Goal: Information Seeking & Learning: Learn about a topic

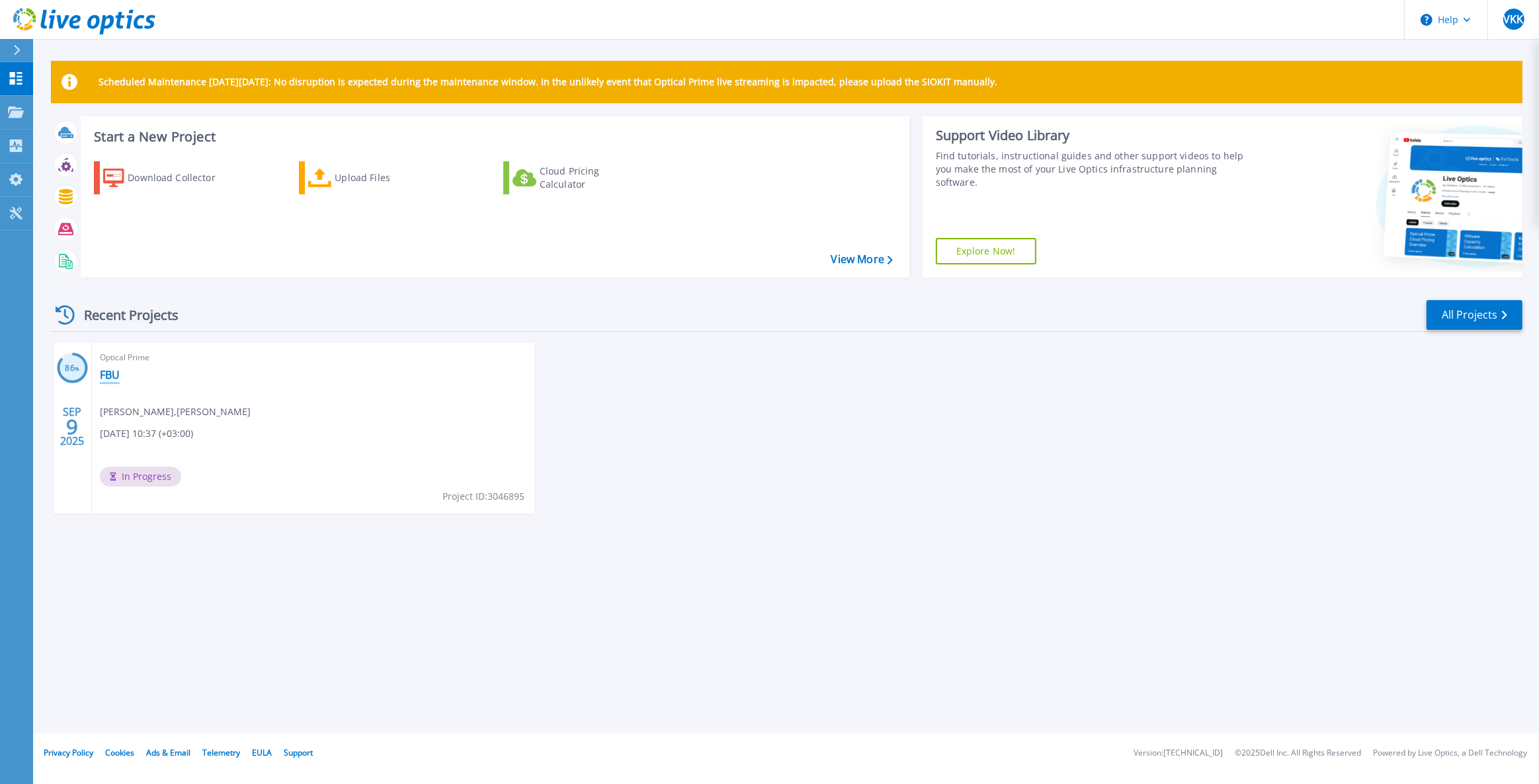
click at [115, 375] on link "FBU" at bounding box center [109, 375] width 20 height 14
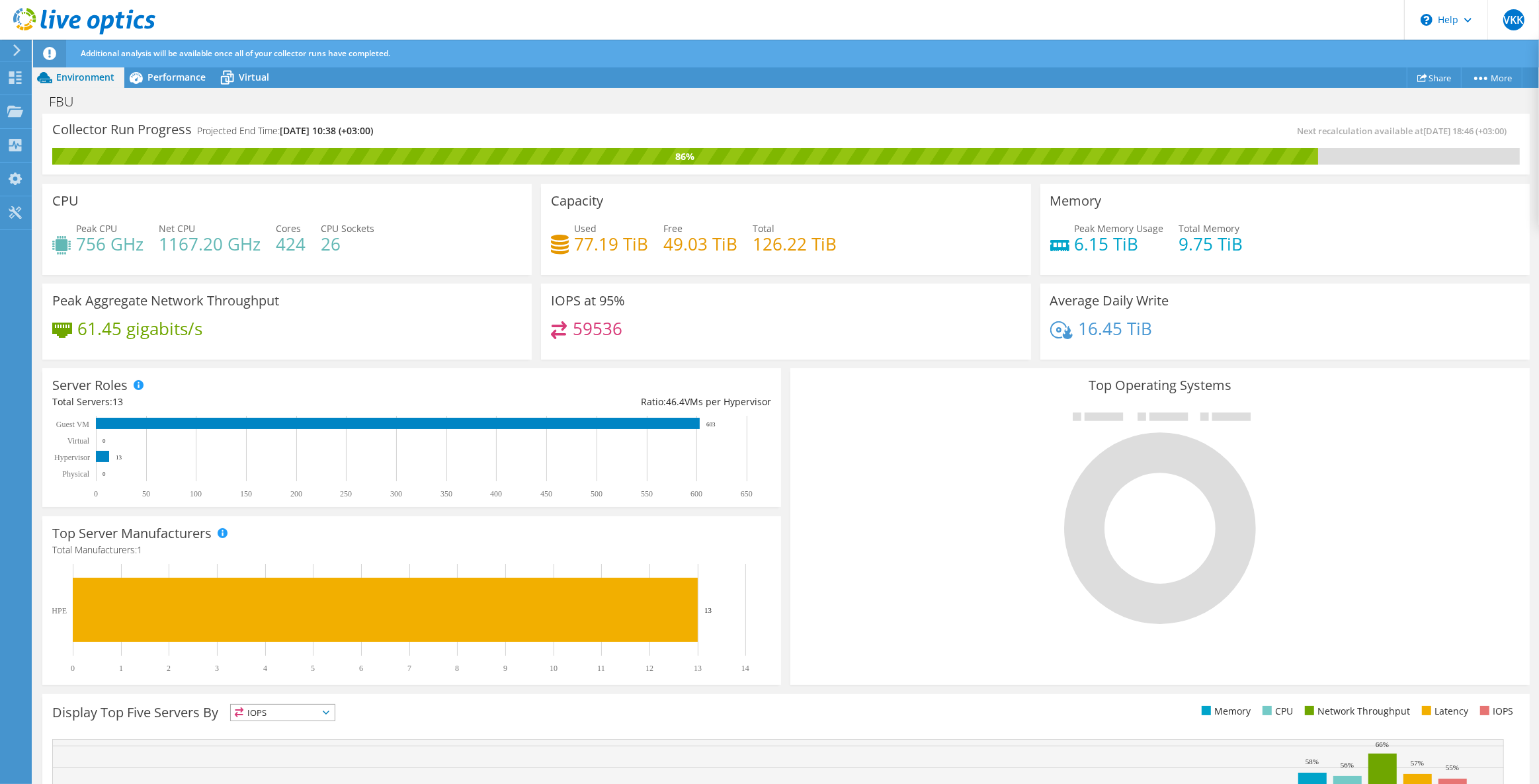
scroll to position [120, 0]
click at [585, 329] on h4 "59536" at bounding box center [597, 329] width 50 height 15
click at [694, 322] on div "59536" at bounding box center [785, 335] width 469 height 28
drag, startPoint x: 554, startPoint y: 298, endPoint x: 651, endPoint y: 332, distance: 102.8
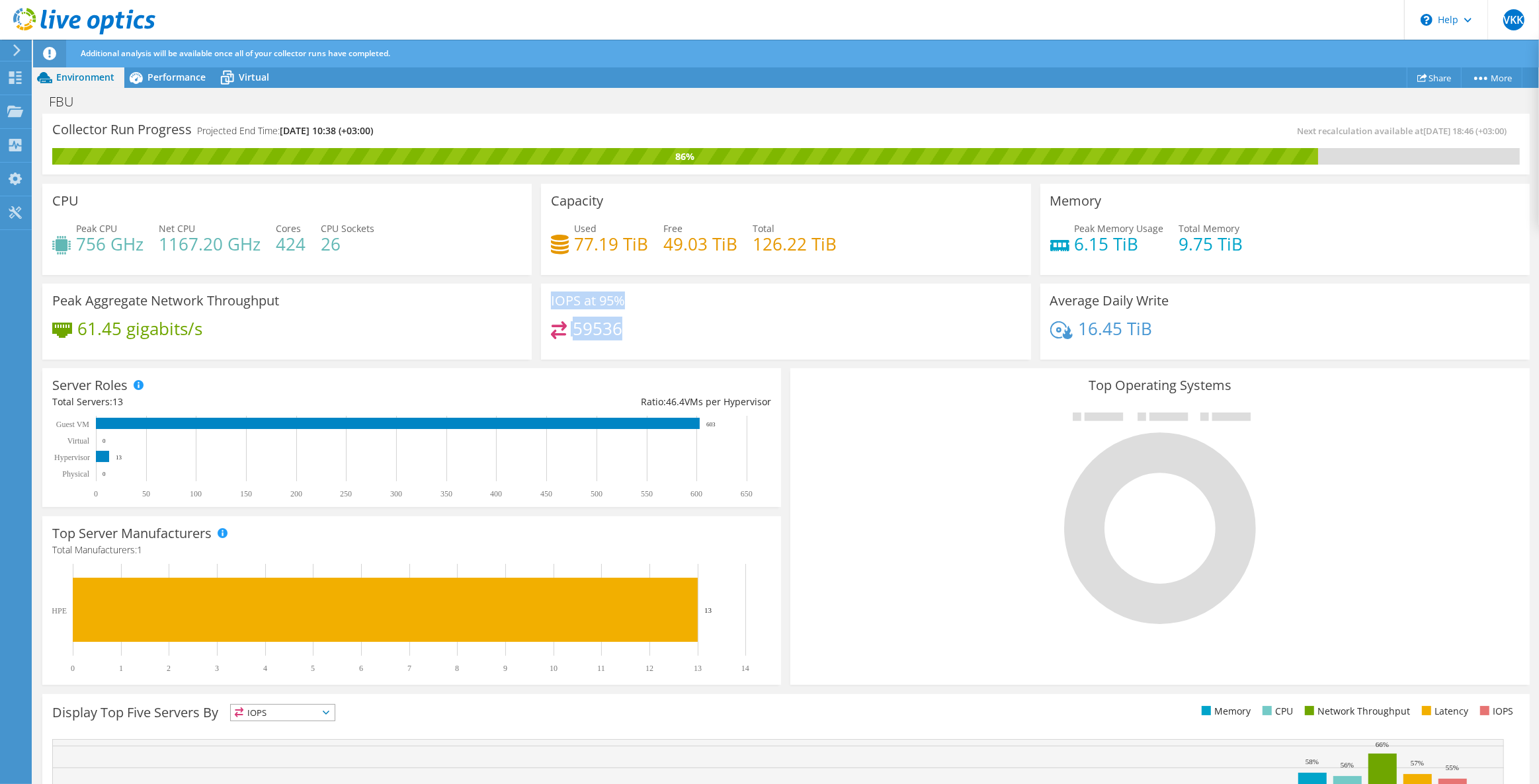
click at [651, 332] on div "IOPS at 95% 59536" at bounding box center [786, 322] width 490 height 77
click at [159, 81] on span "Performance" at bounding box center [177, 77] width 59 height 13
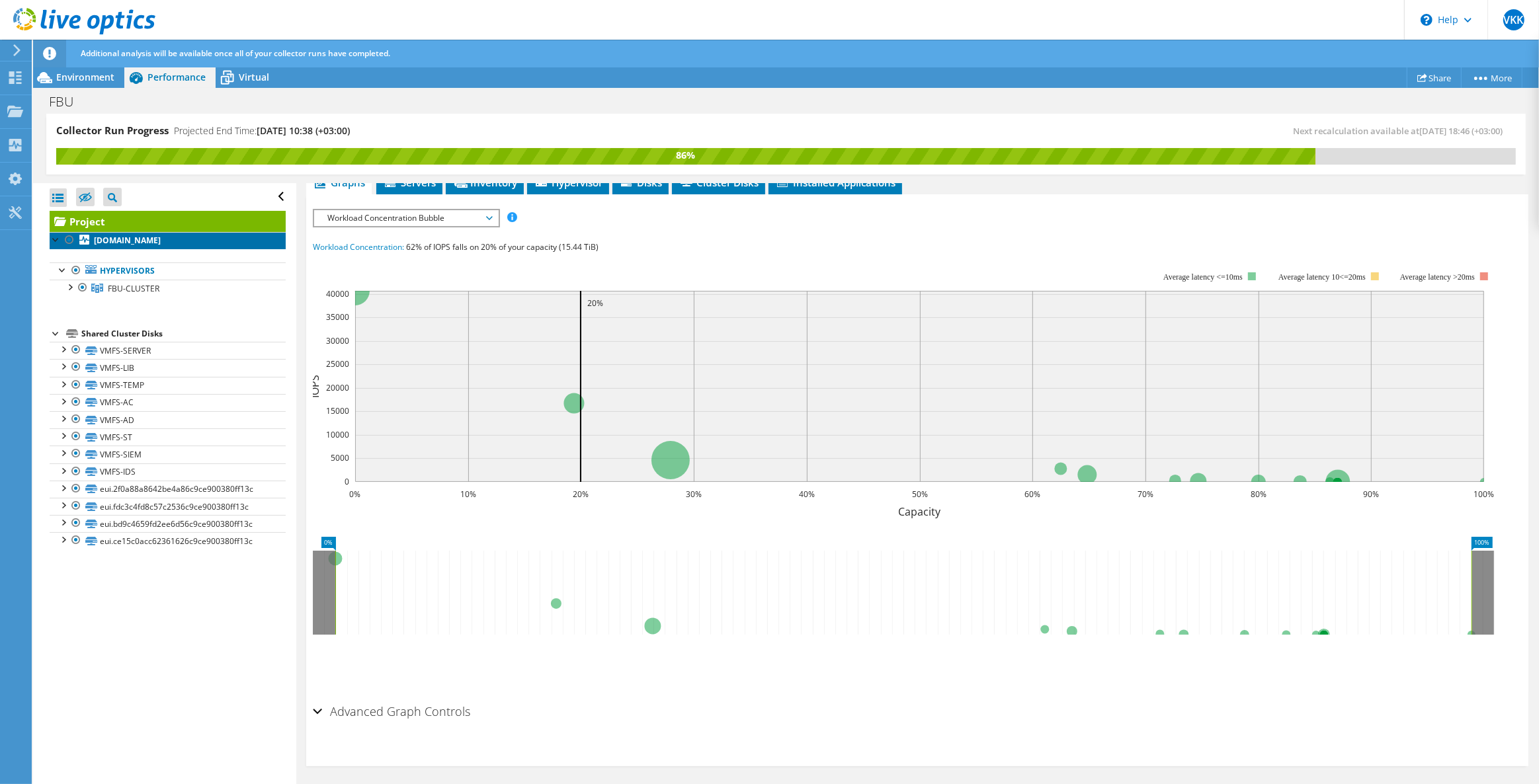
click at [174, 238] on link "sv-vw-01.fbu.edu.tr" at bounding box center [168, 241] width 236 height 18
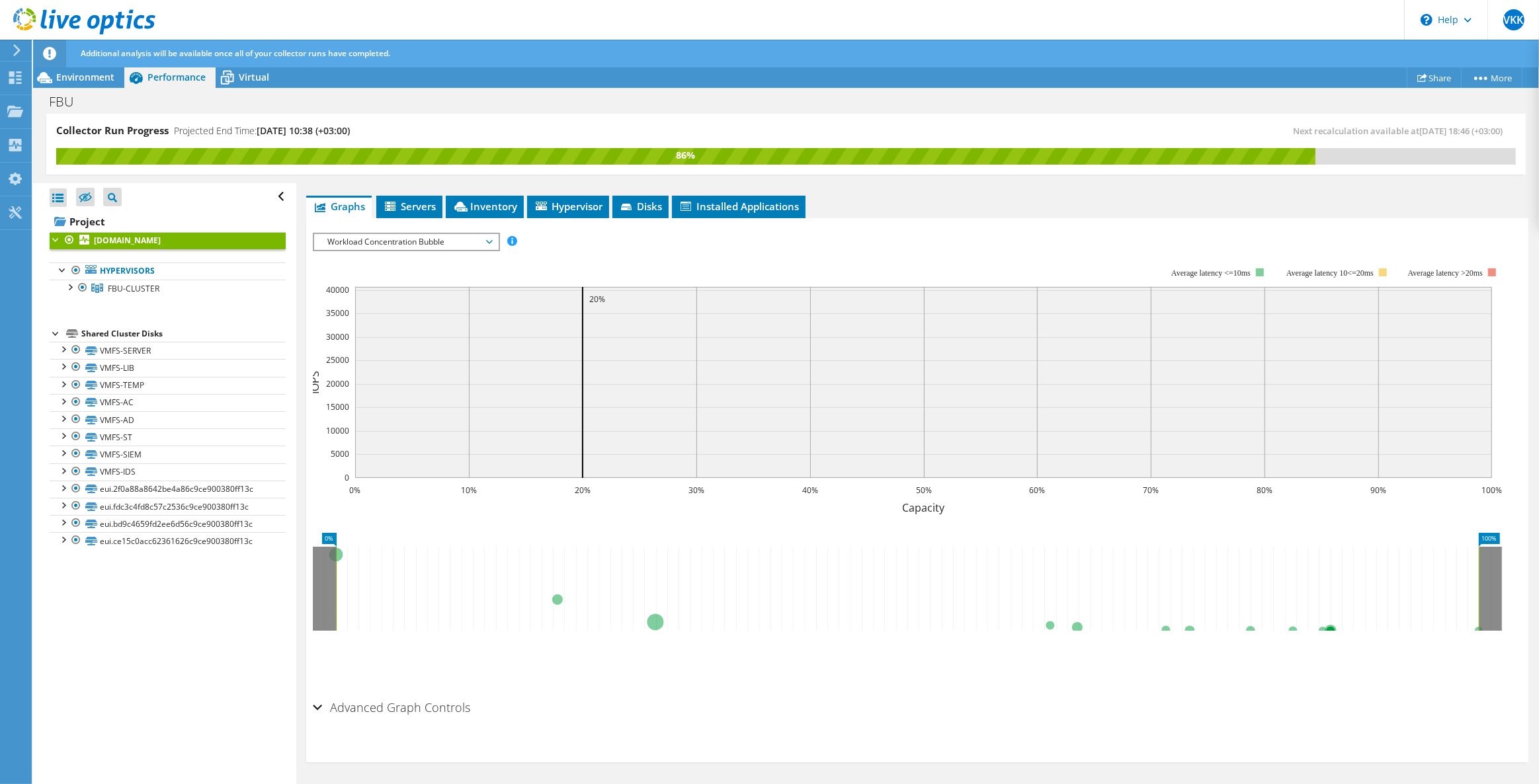
scroll to position [205, 0]
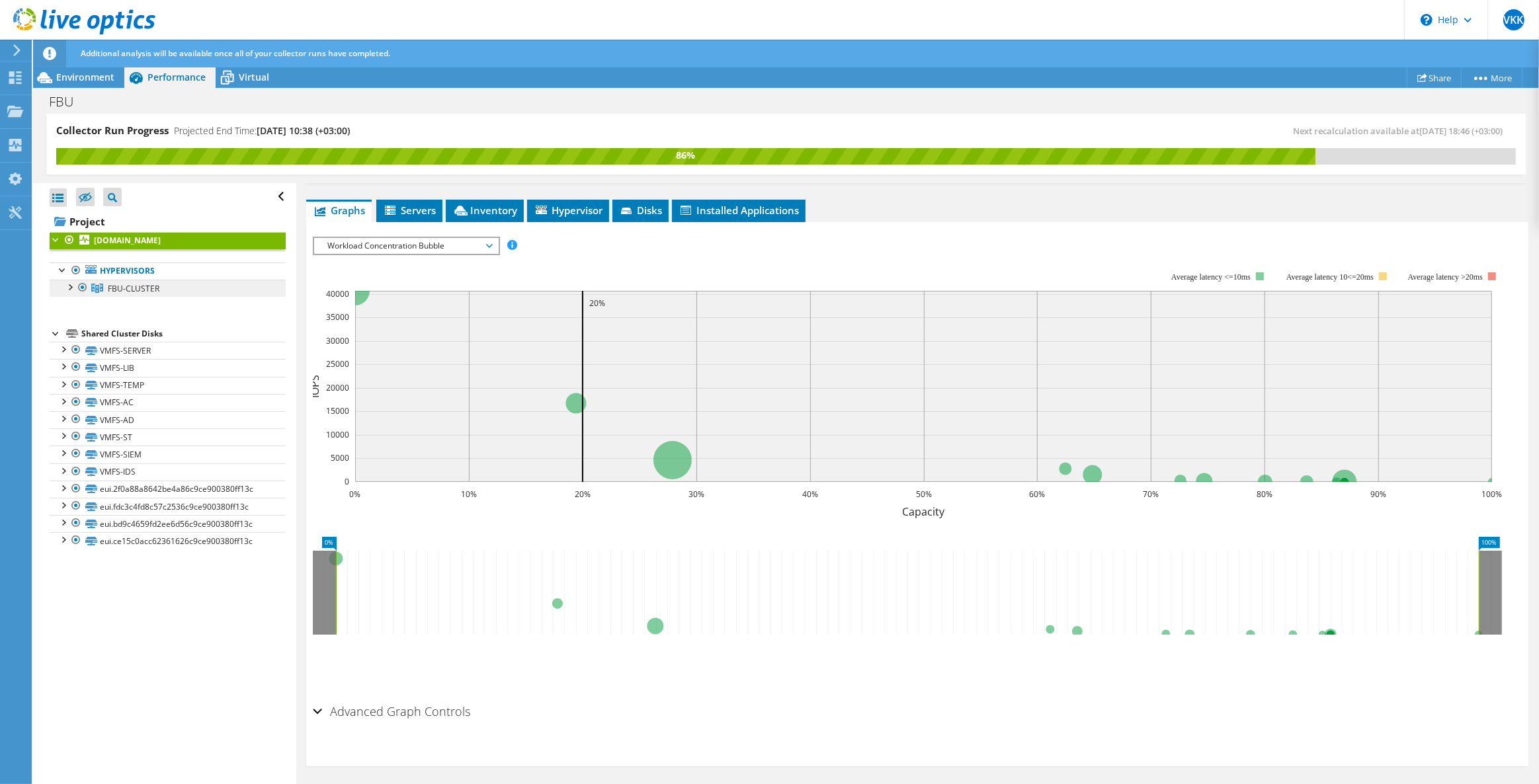
click at [135, 287] on span "FBU-CLUSTER" at bounding box center [134, 289] width 52 height 12
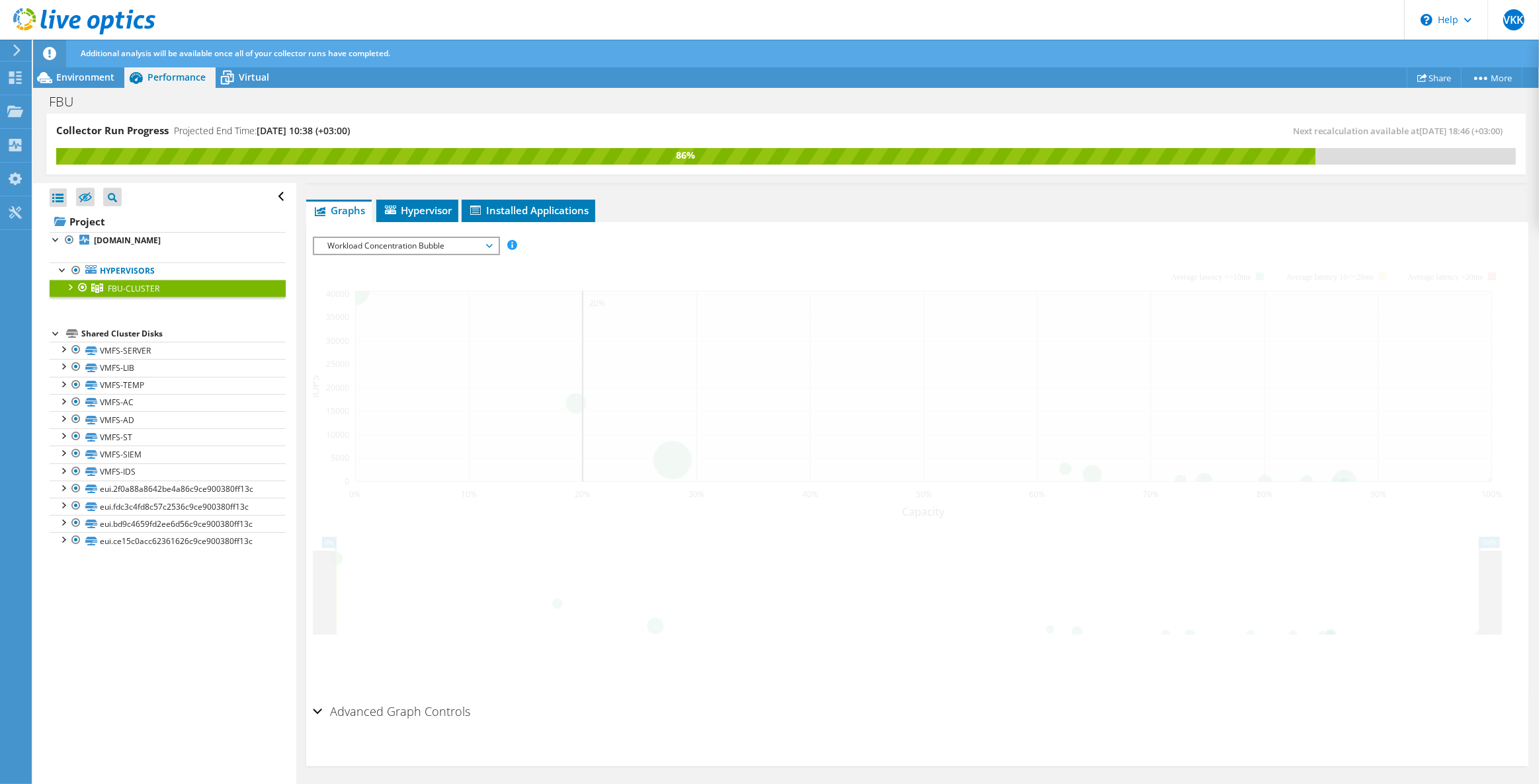
scroll to position [173, 0]
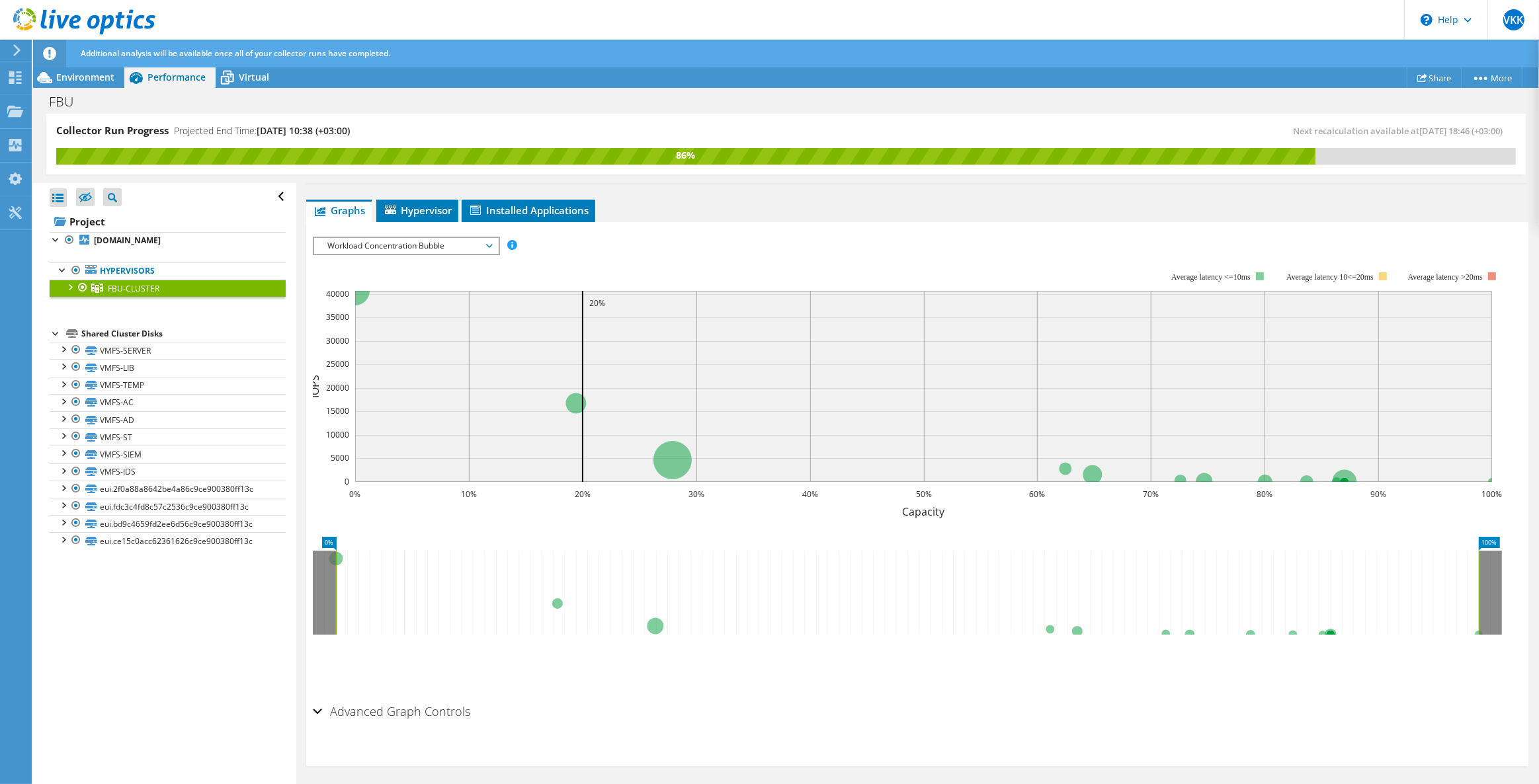
click at [71, 284] on div at bounding box center [69, 287] width 14 height 14
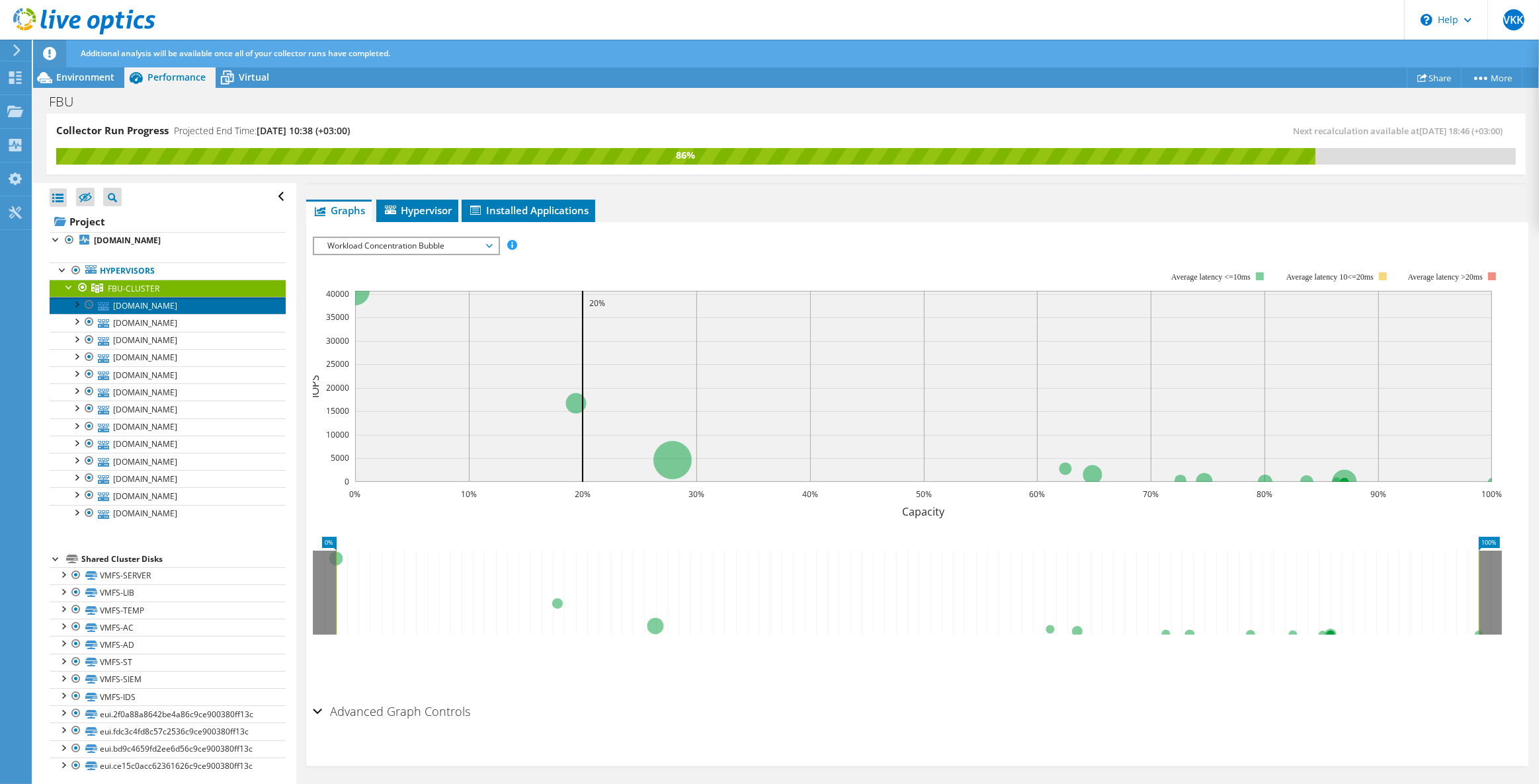
click at [183, 298] on link "sv-vw-01.fbu.edu.tr" at bounding box center [168, 305] width 236 height 18
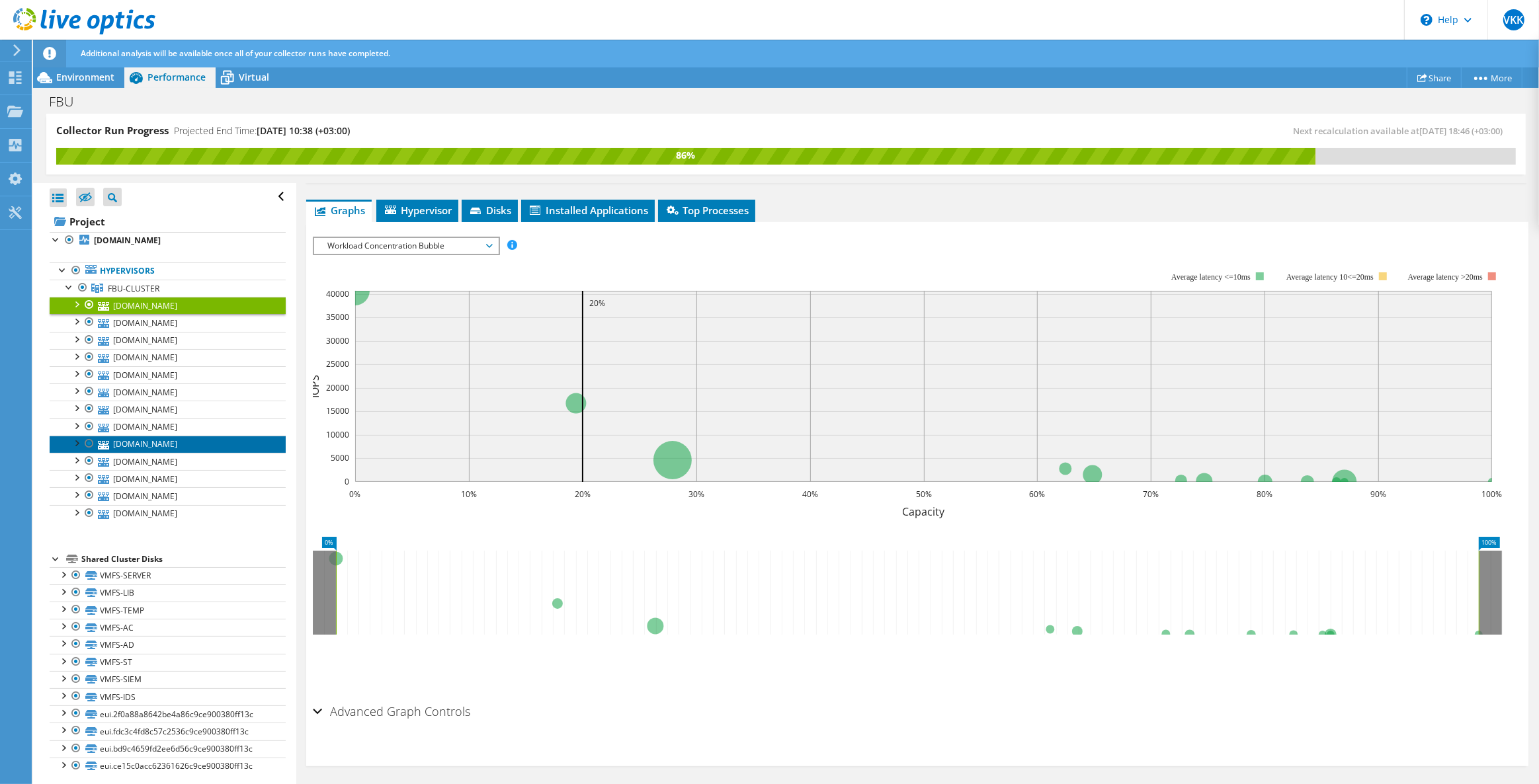
click at [158, 437] on link "sv-vw-06.fbu.edu.tr" at bounding box center [168, 445] width 236 height 18
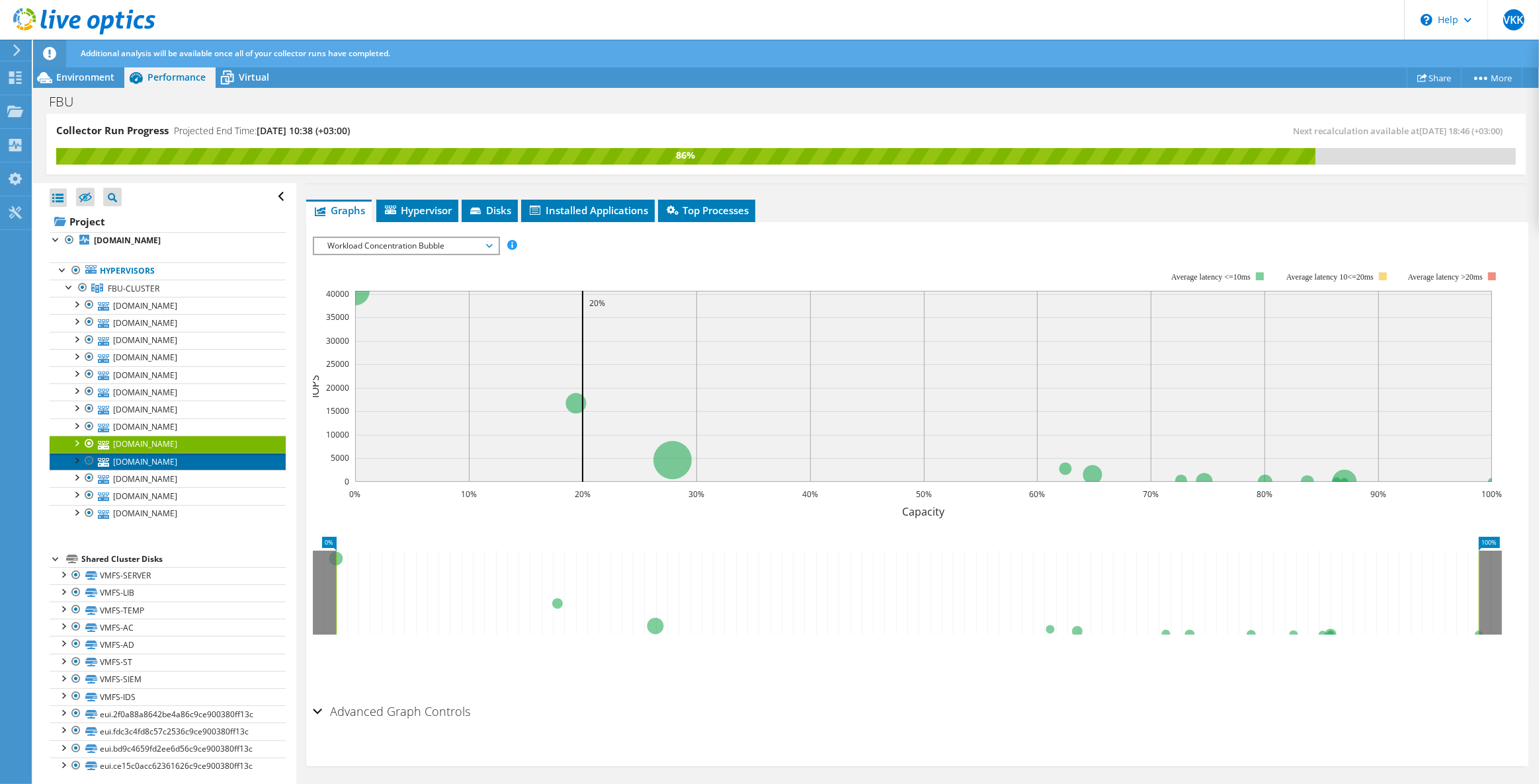
click at [158, 462] on link "sv-vw-12.fbu.edu.tr" at bounding box center [168, 461] width 236 height 18
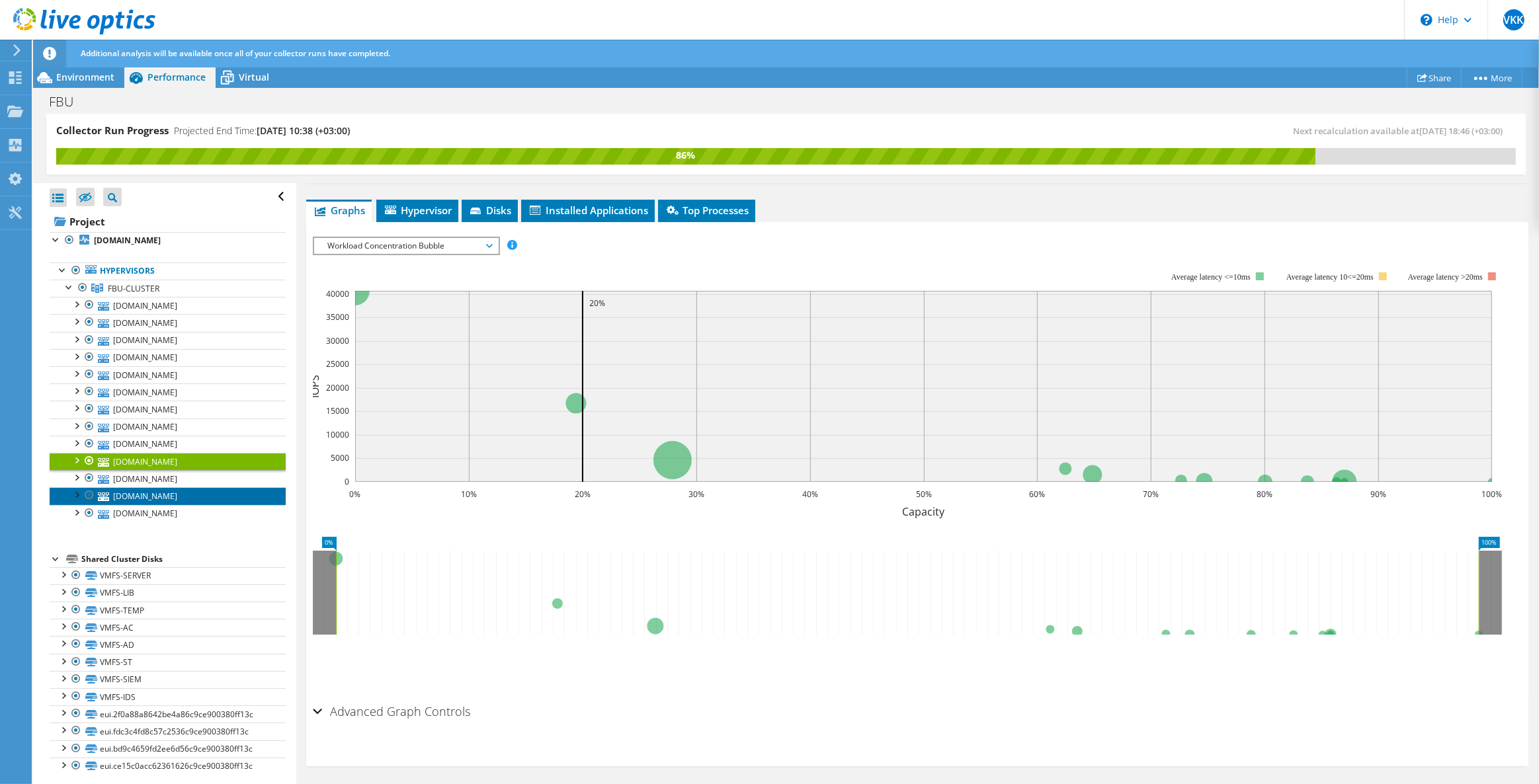
click at [158, 488] on link "sv-vw-13.fbu.edu.tr" at bounding box center [168, 496] width 236 height 18
click at [443, 238] on span "Workload Concentration Bubble" at bounding box center [406, 246] width 170 height 16
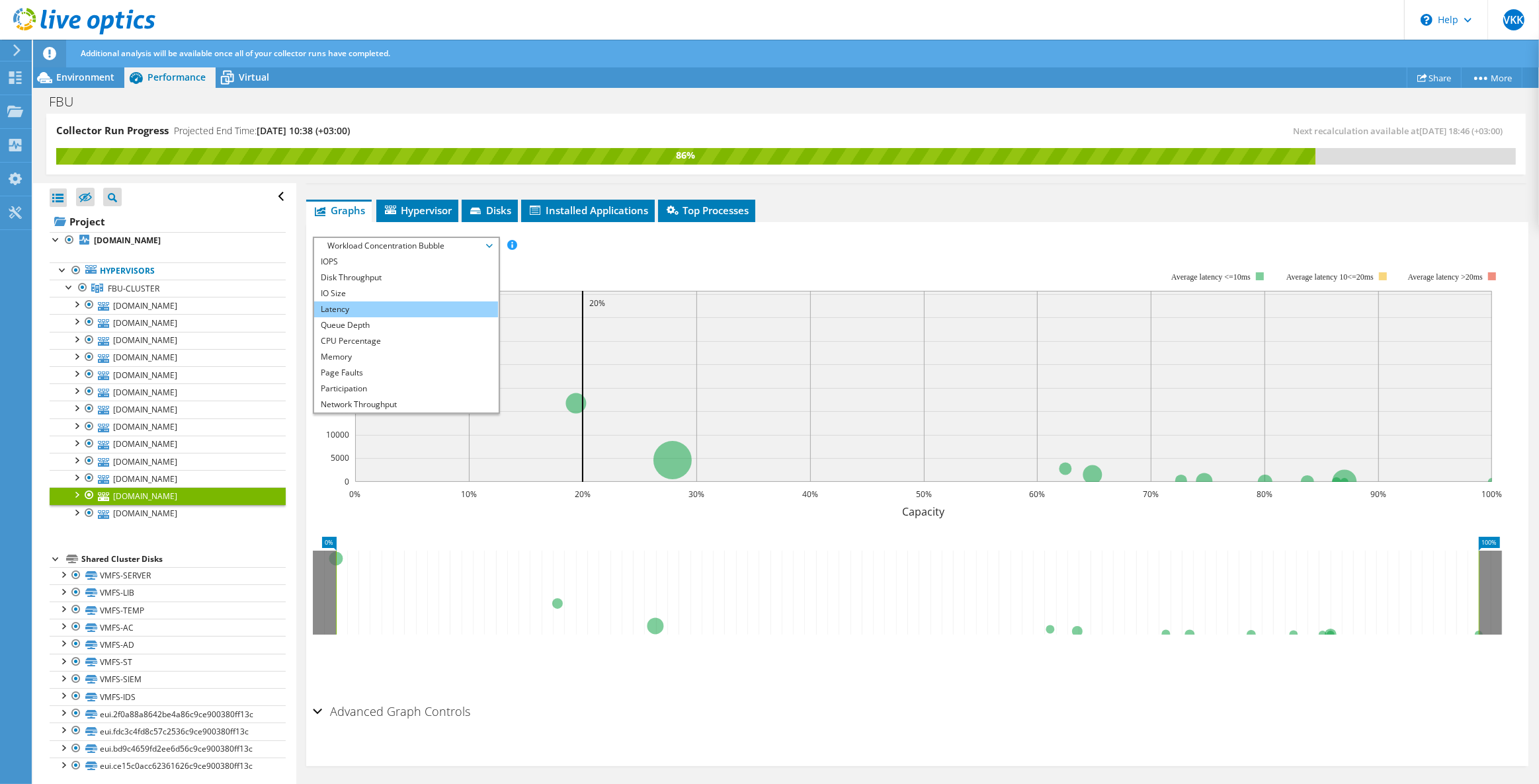
click at [348, 301] on li "Latency" at bounding box center [406, 309] width 183 height 16
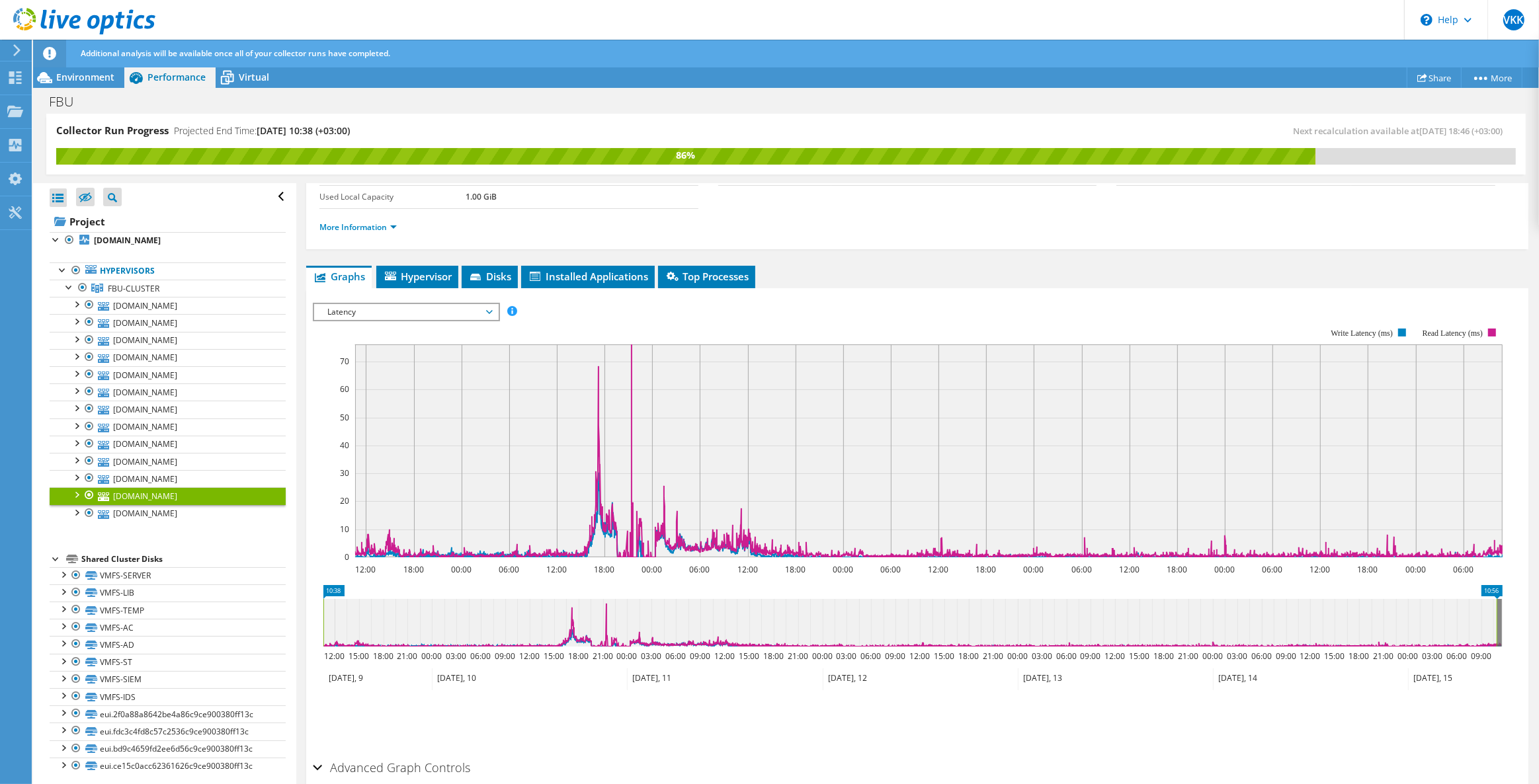
scroll to position [120, 0]
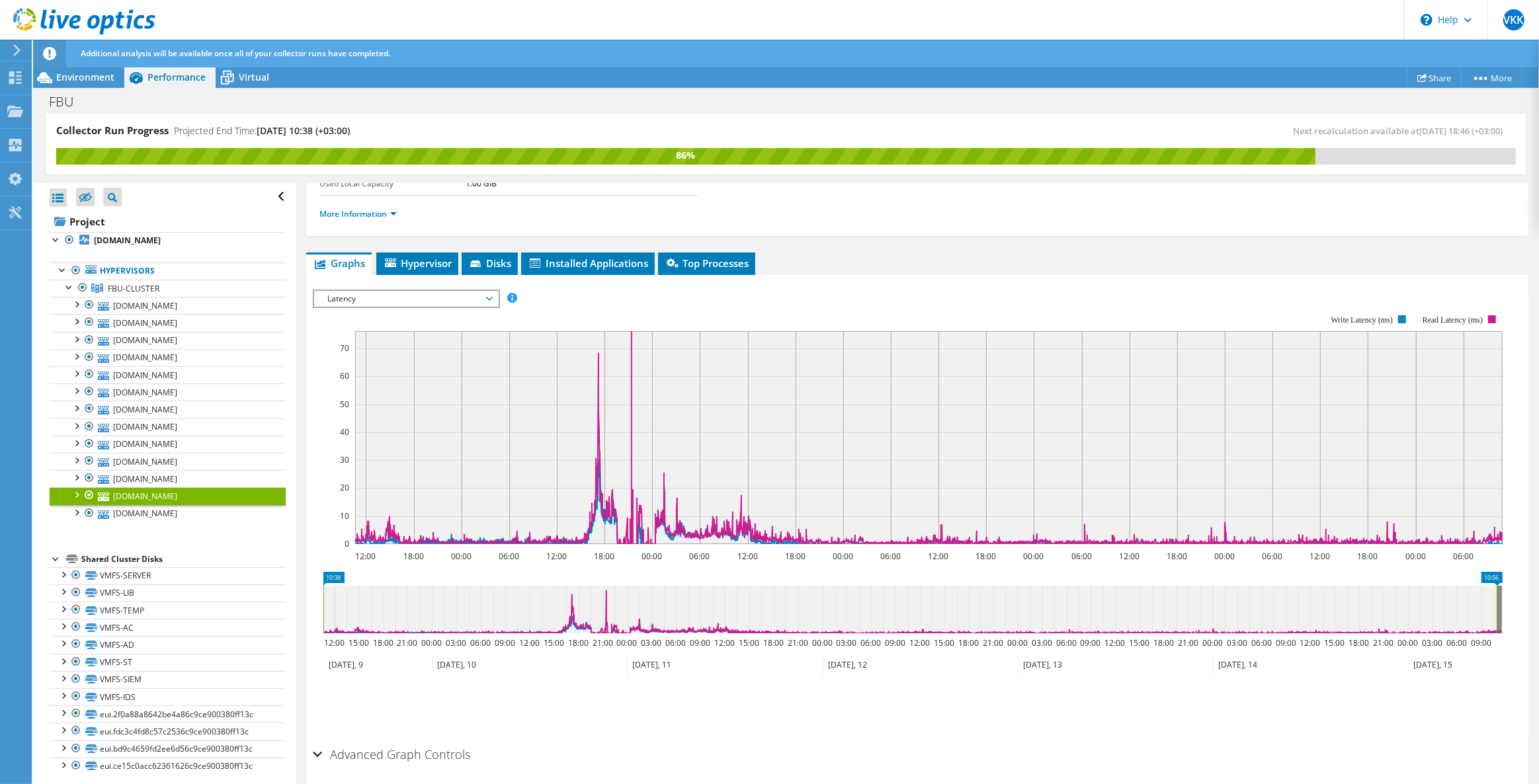
drag, startPoint x: 75, startPoint y: 77, endPoint x: 145, endPoint y: 119, distance: 81.6
click at [75, 77] on span "Environment" at bounding box center [86, 77] width 59 height 13
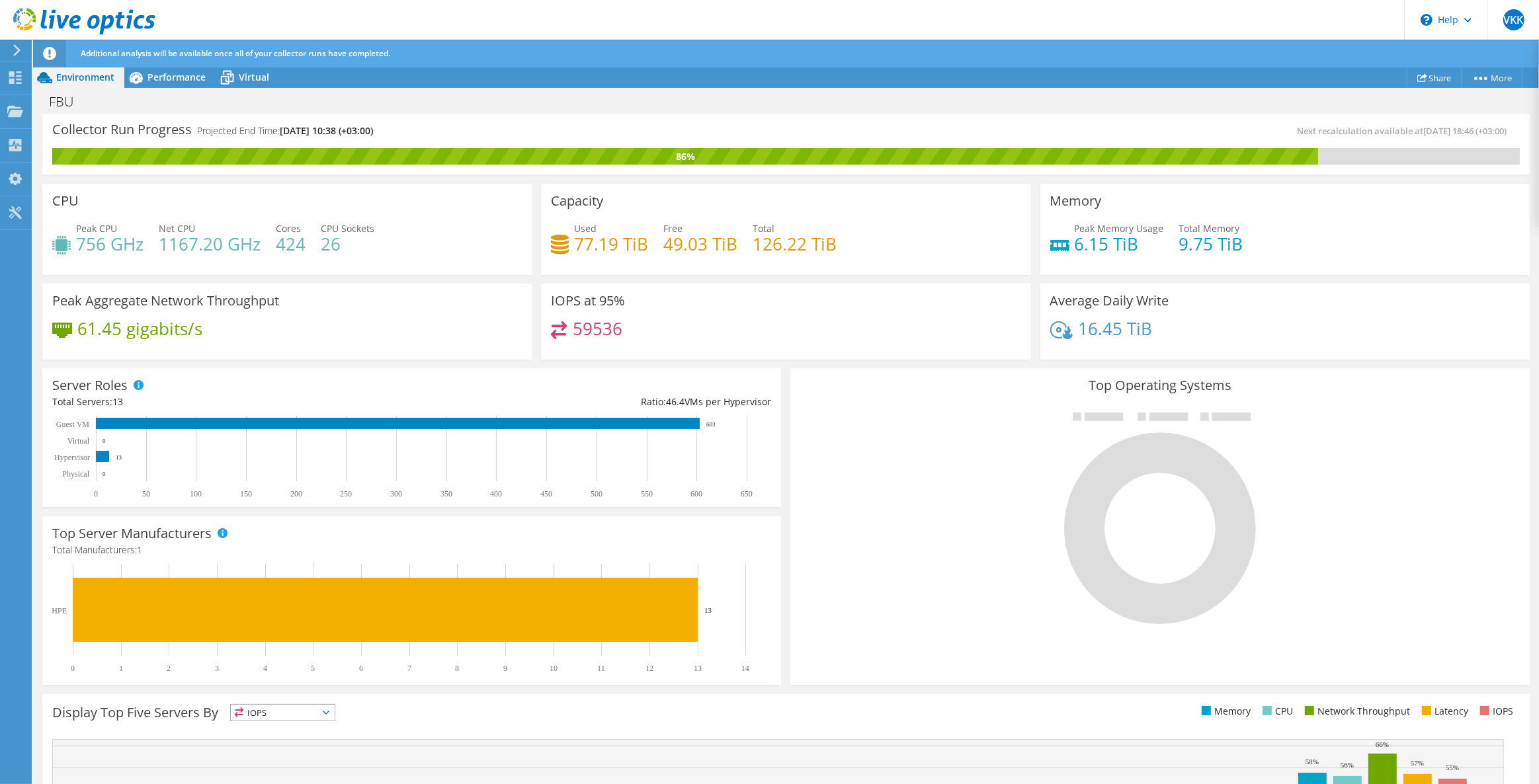
drag, startPoint x: 339, startPoint y: 127, endPoint x: 405, endPoint y: 129, distance: 66.0
click at [405, 129] on div "Collector Run Progress Projected End Time: 09/16/2025, 10:38 (+03:00)" at bounding box center [419, 136] width 733 height 24
drag, startPoint x: 426, startPoint y: 126, endPoint x: 448, endPoint y: 120, distance: 22.8
click at [426, 126] on div "Collector Run Progress Projected End Time: 09/16/2025, 10:38 (+03:00)" at bounding box center [419, 136] width 733 height 24
drag, startPoint x: 14, startPoint y: 303, endPoint x: 58, endPoint y: 293, distance: 45.1
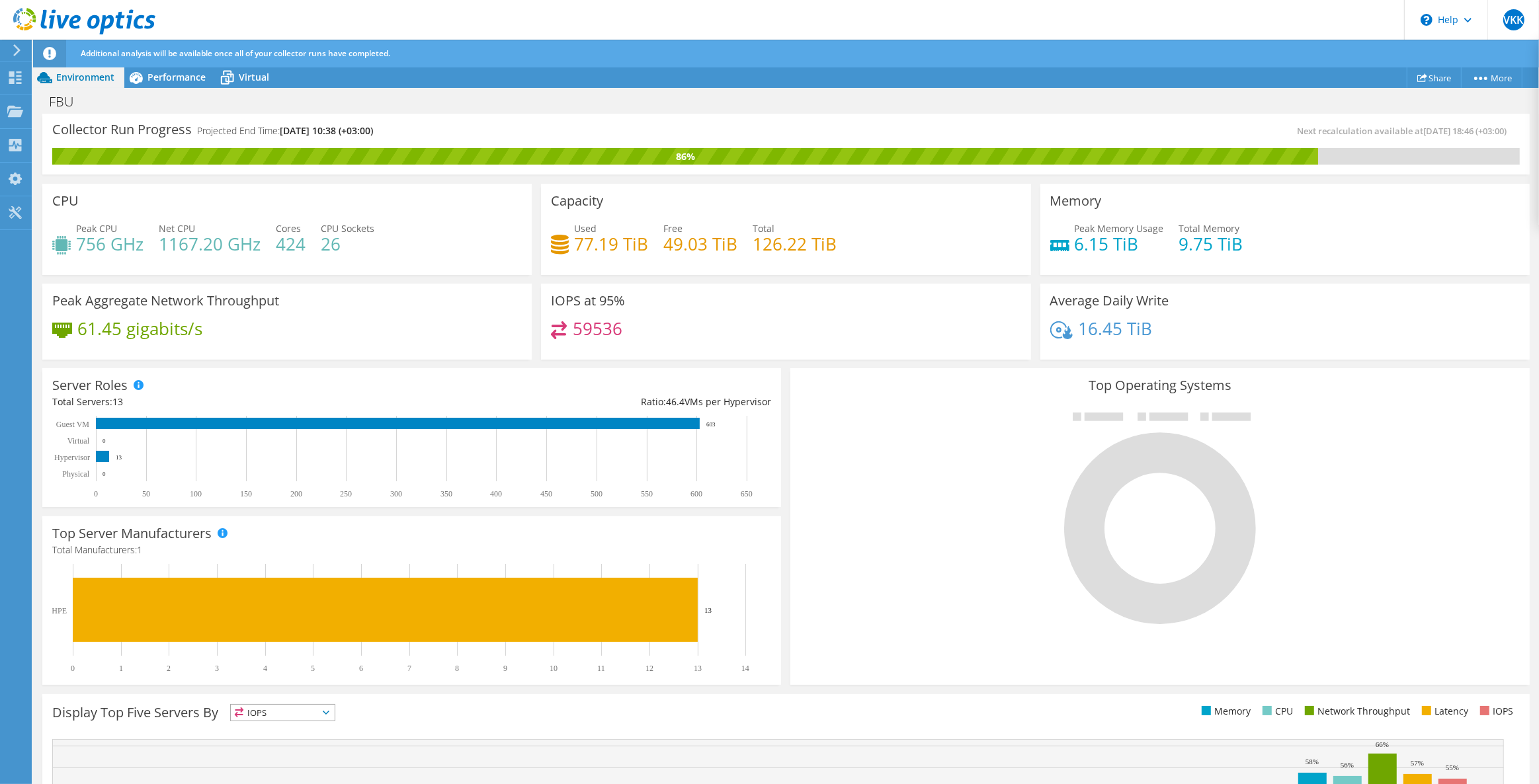
click at [190, 71] on span "Performance" at bounding box center [177, 77] width 59 height 13
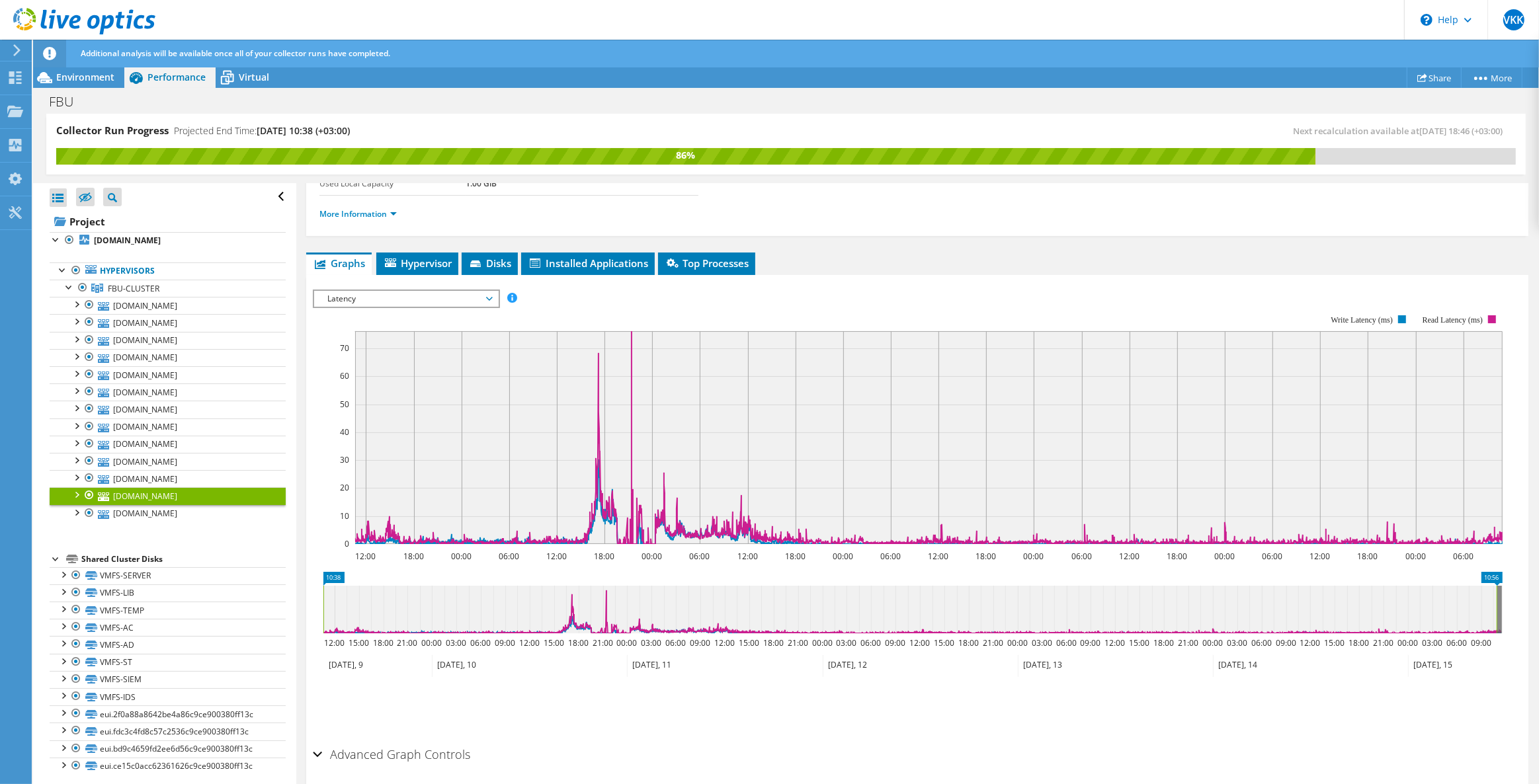
scroll to position [0, 0]
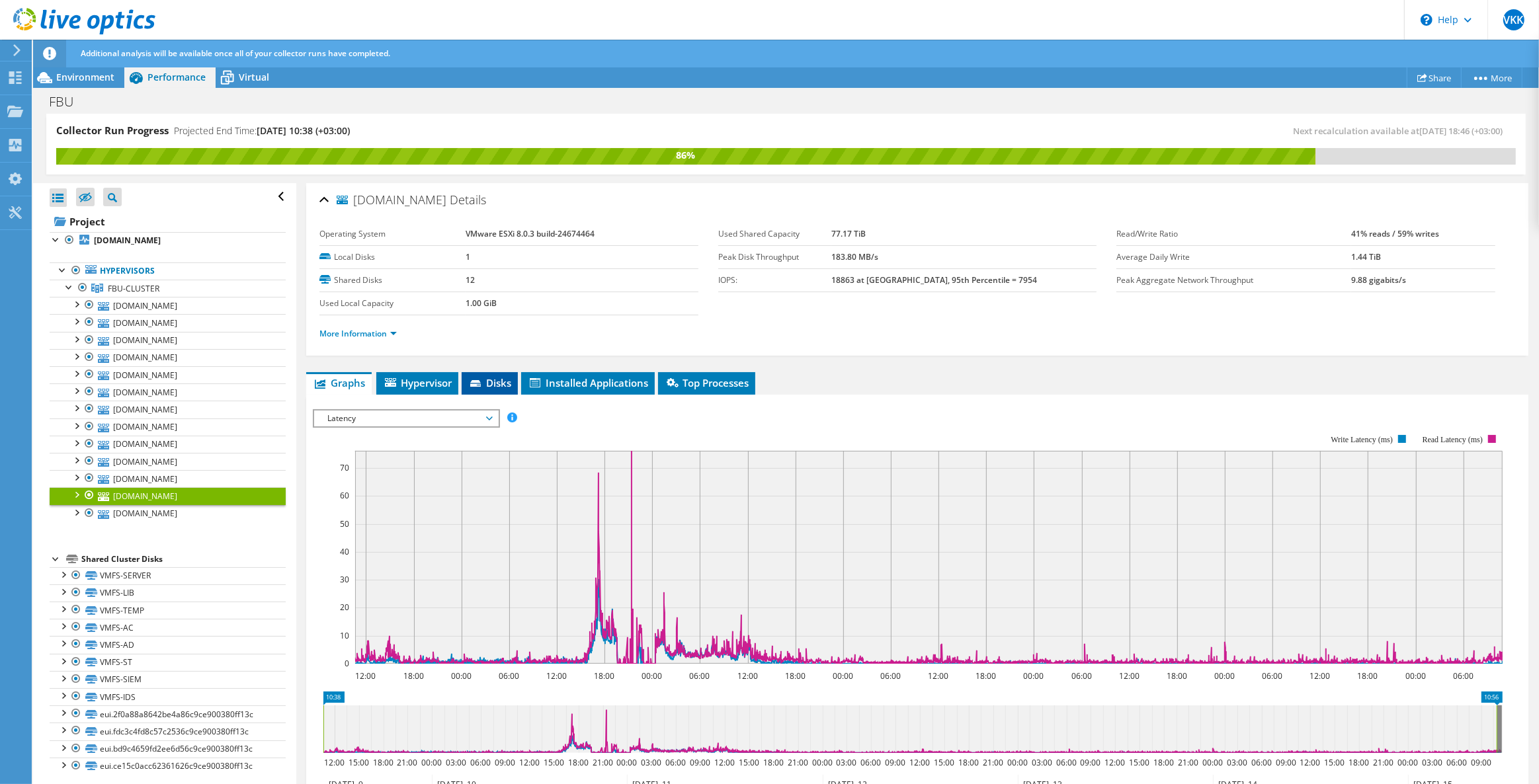
click at [499, 385] on span "Disks" at bounding box center [490, 383] width 43 height 14
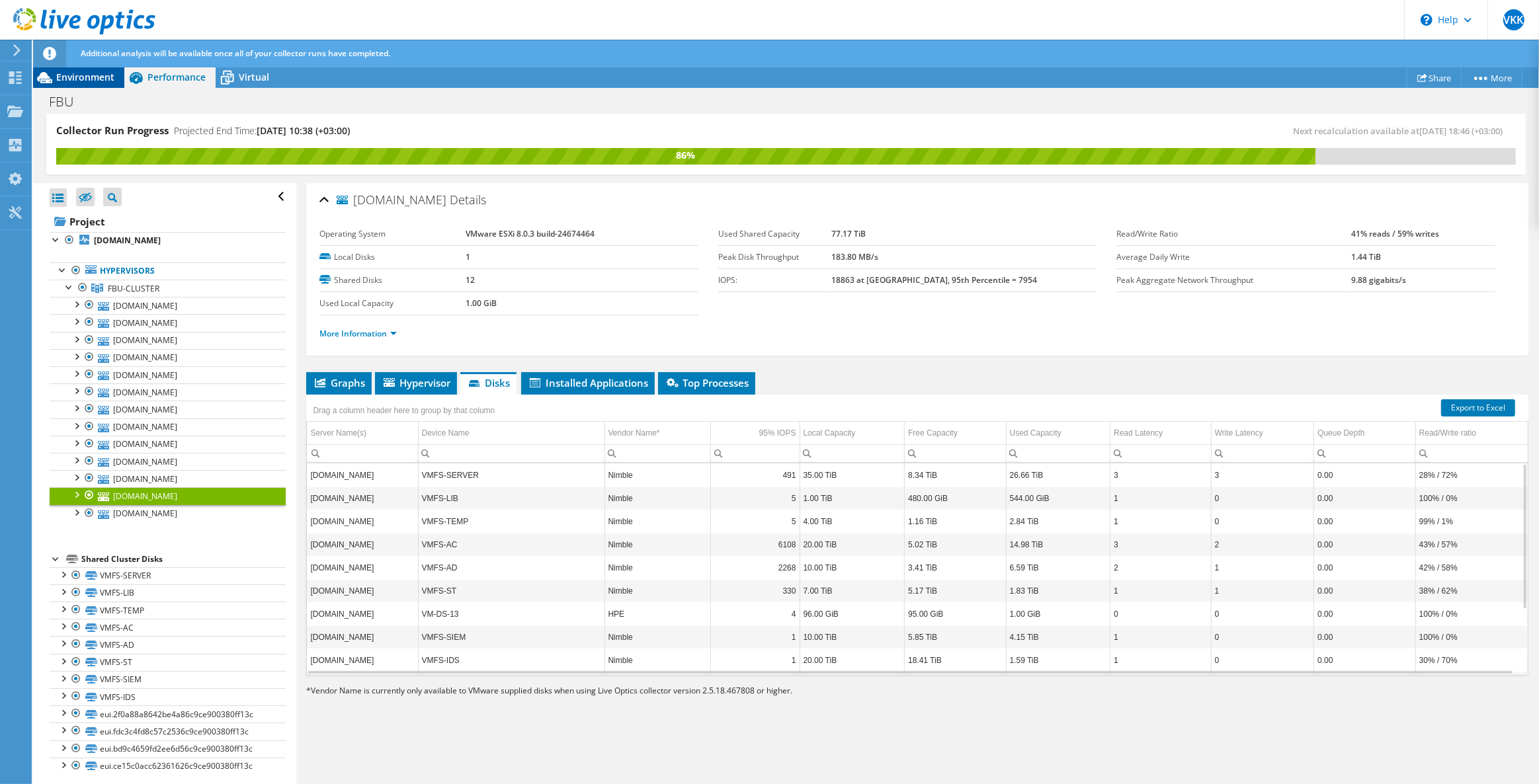
click at [104, 79] on span "Environment" at bounding box center [86, 77] width 59 height 13
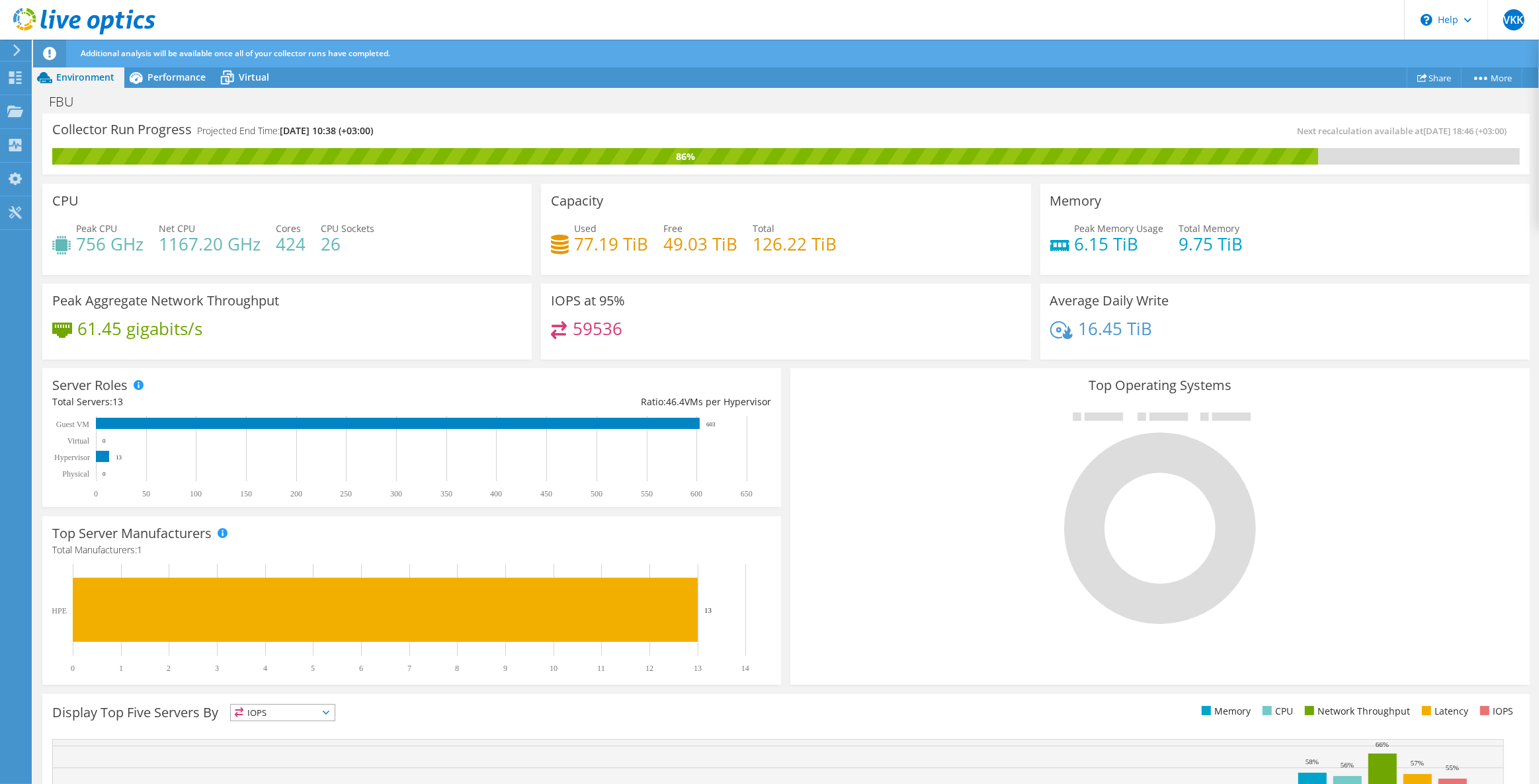
click at [163, 530] on h3 "Top Server Manufacturers" at bounding box center [132, 533] width 159 height 15
click at [609, 305] on h3 "IOPS at 95%" at bounding box center [588, 300] width 74 height 15
drag, startPoint x: 573, startPoint y: 323, endPoint x: 616, endPoint y: 328, distance: 43.3
click at [616, 328] on h4 "59536" at bounding box center [597, 329] width 50 height 15
click at [172, 77] on span "Performance" at bounding box center [177, 77] width 59 height 13
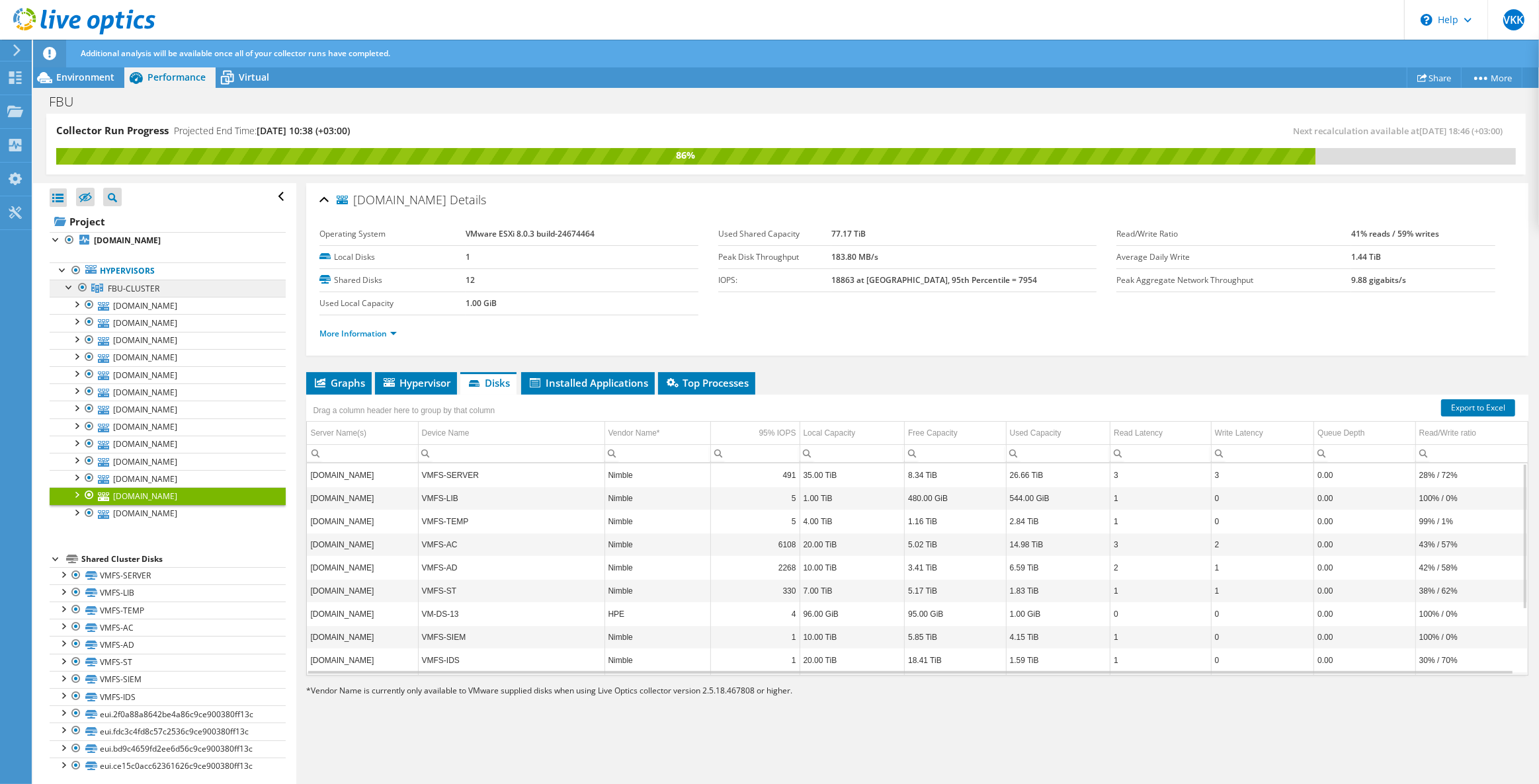
click at [140, 285] on span "FBU-CLUSTER" at bounding box center [134, 289] width 52 height 12
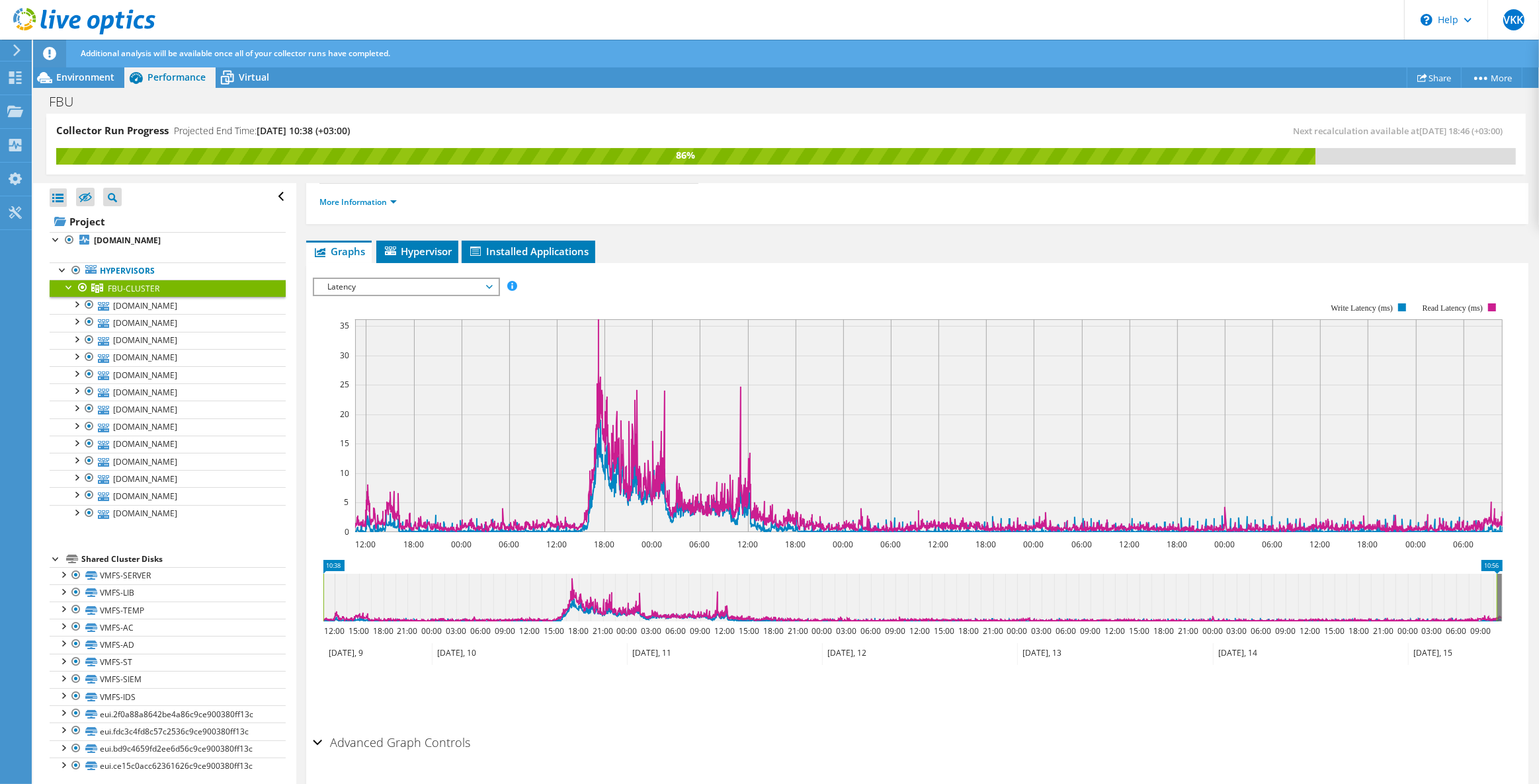
scroll to position [163, 0]
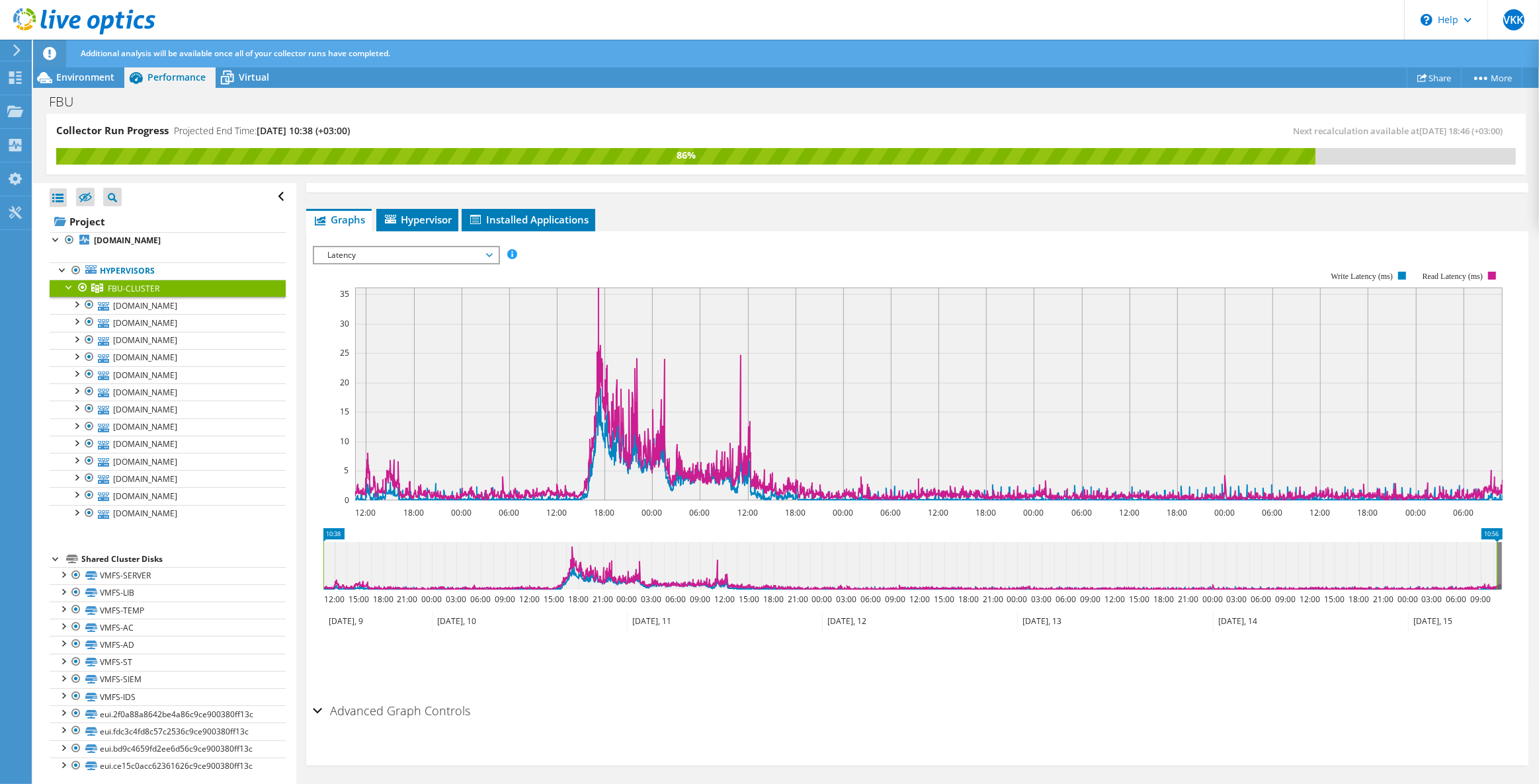
click at [133, 292] on span "FBU-CLUSTER" at bounding box center [134, 289] width 52 height 12
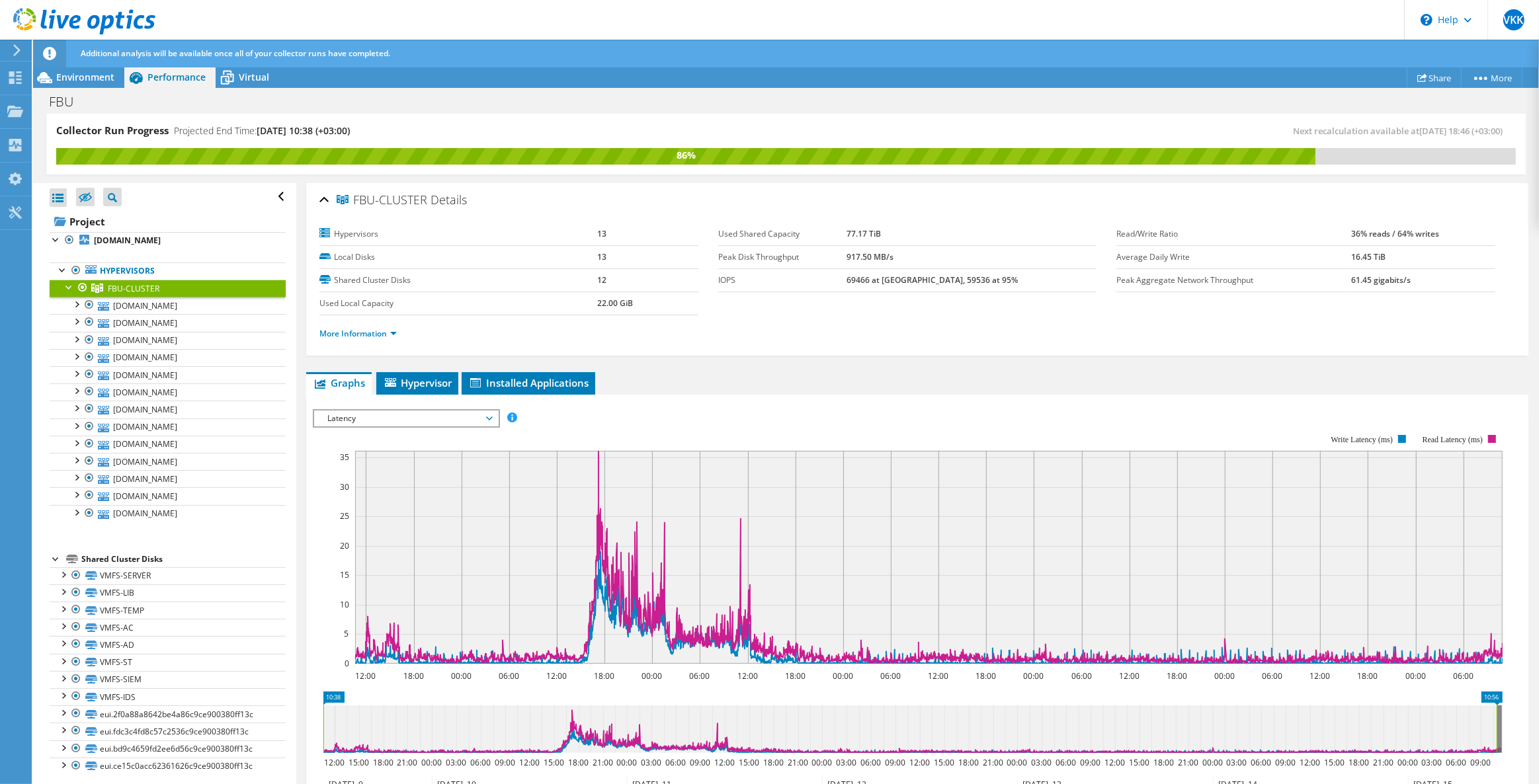
click at [409, 417] on span "Latency" at bounding box center [406, 418] width 170 height 16
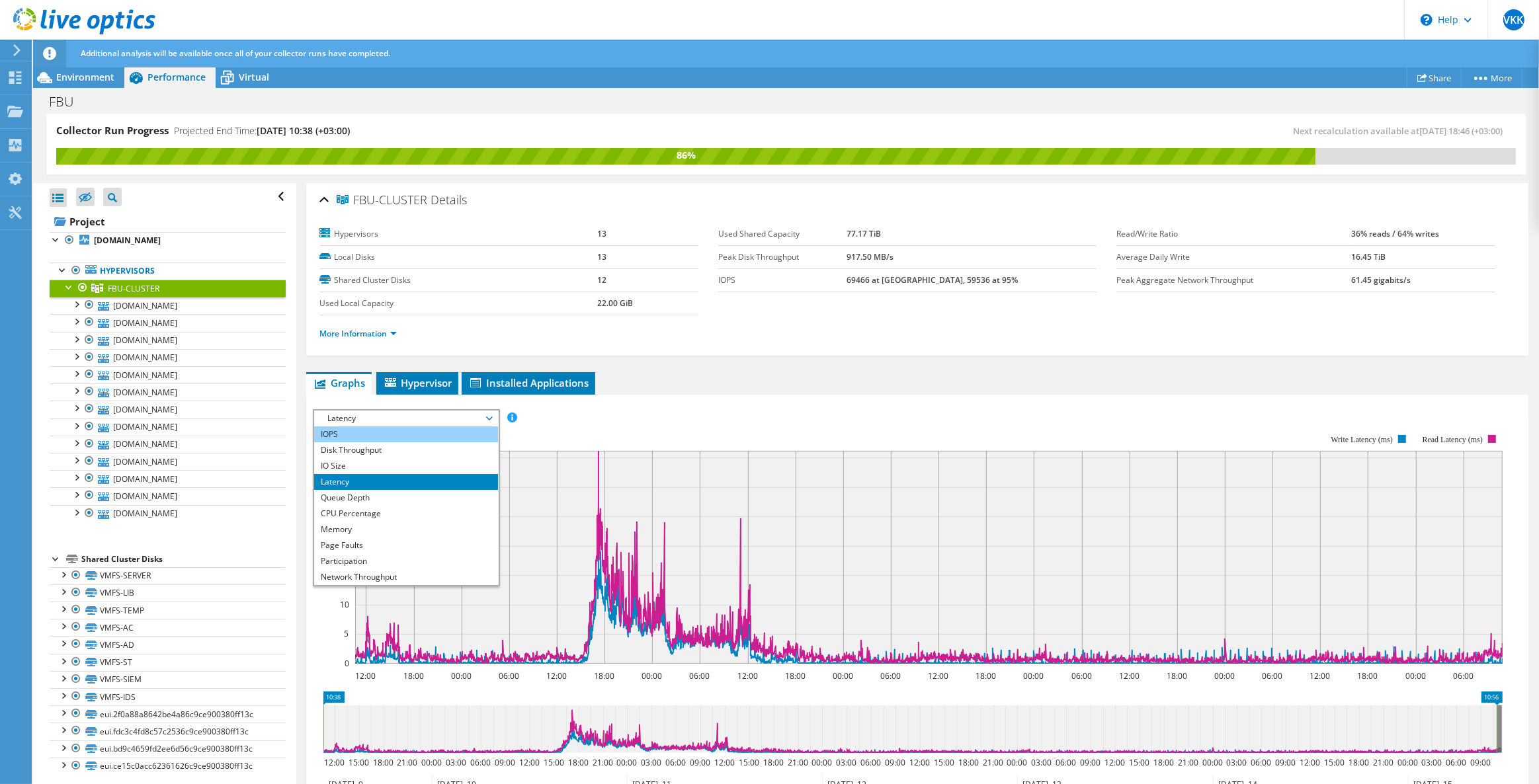
click at [361, 430] on li "IOPS" at bounding box center [406, 434] width 183 height 16
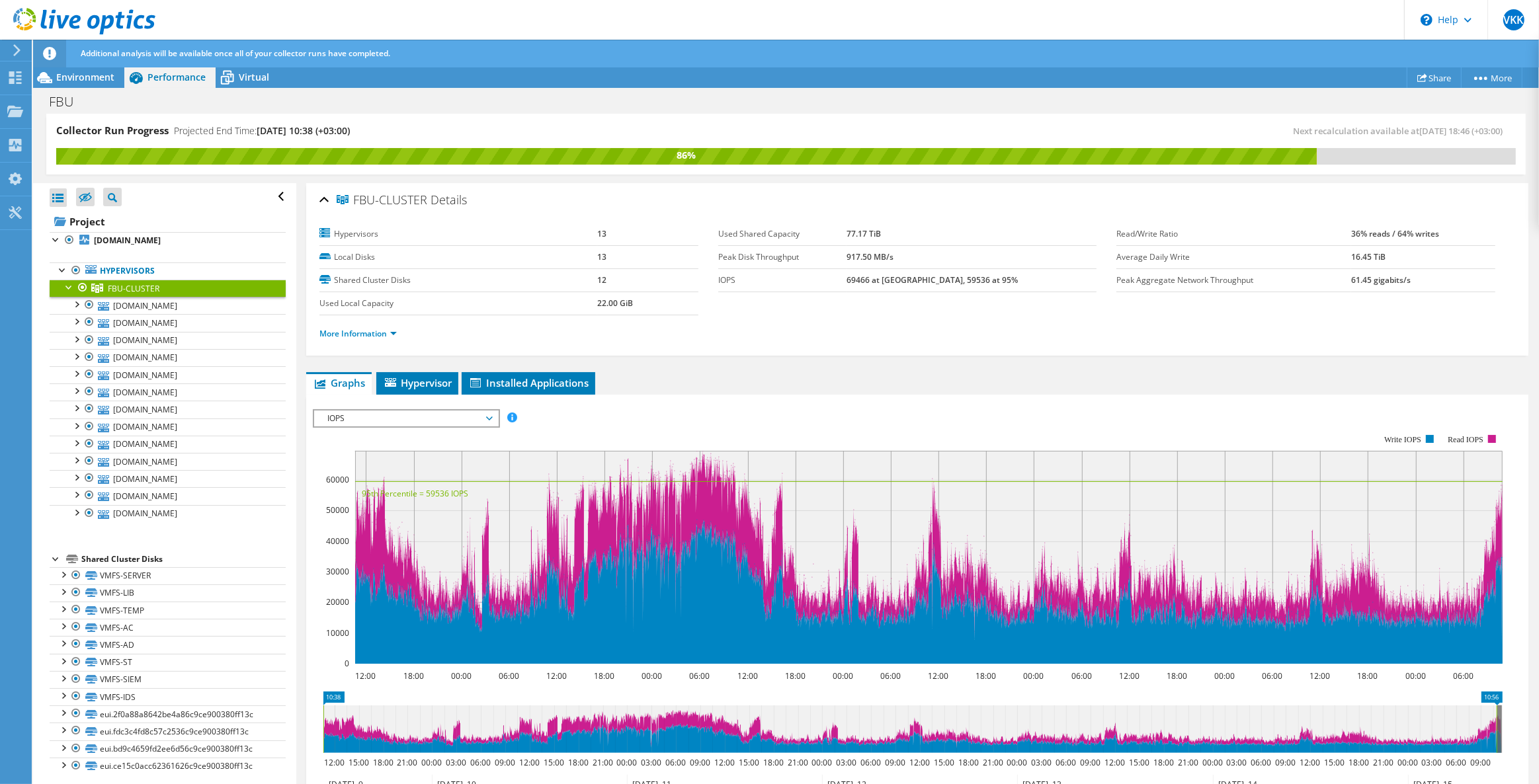
click at [1094, 7] on header "VKK End User Veli Kadir KOZAN kadir@kadirkozan.com.tr Kadir KOZAN My Profile Lo…" at bounding box center [770, 20] width 1539 height 40
click at [86, 83] on div "Environment" at bounding box center [79, 77] width 92 height 21
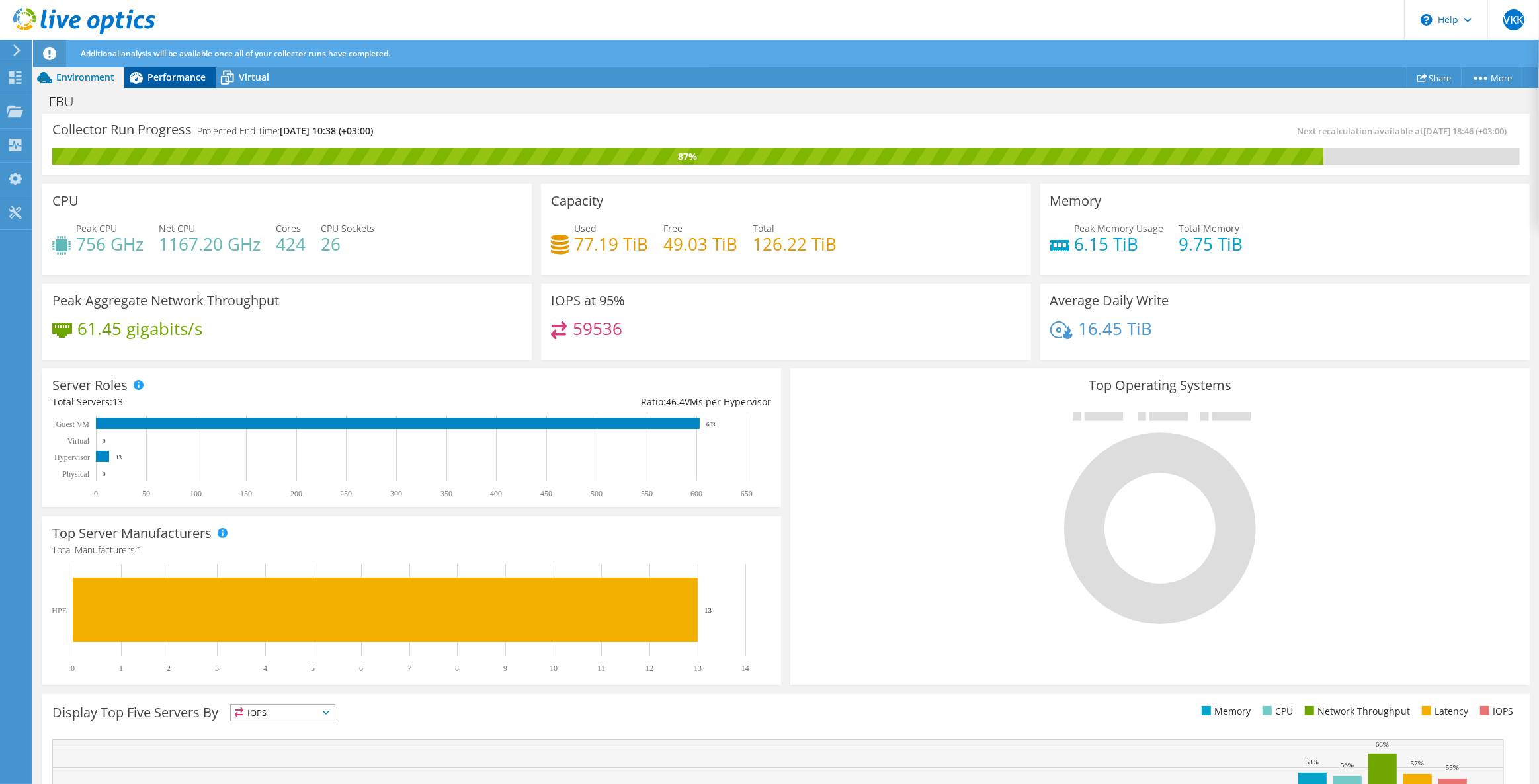
click at [169, 69] on div "Performance" at bounding box center [170, 77] width 92 height 21
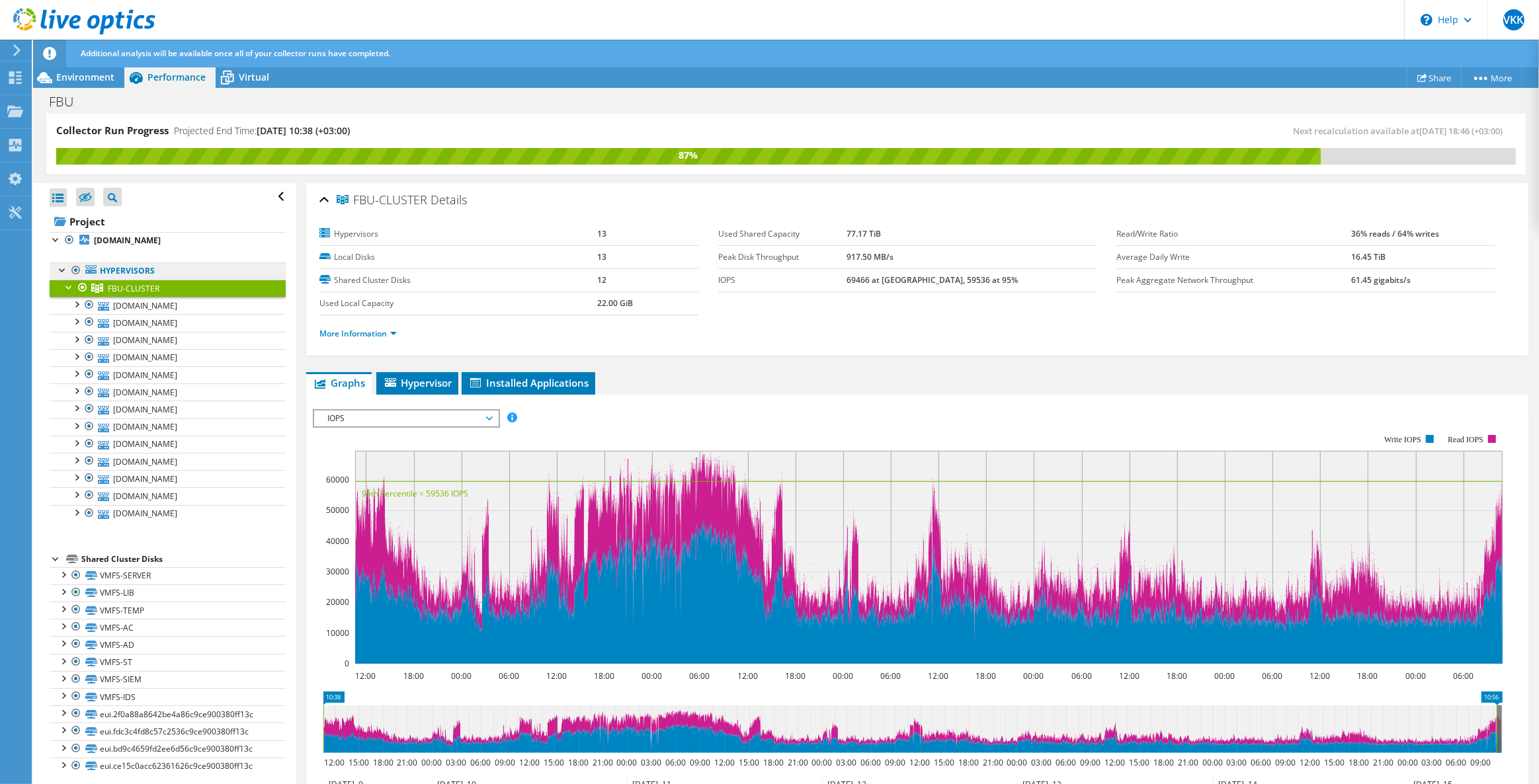
click at [110, 272] on link "Hypervisors" at bounding box center [168, 271] width 236 height 18
click at [126, 238] on b "sv-vw-01.fbu.edu.tr" at bounding box center [127, 241] width 66 height 12
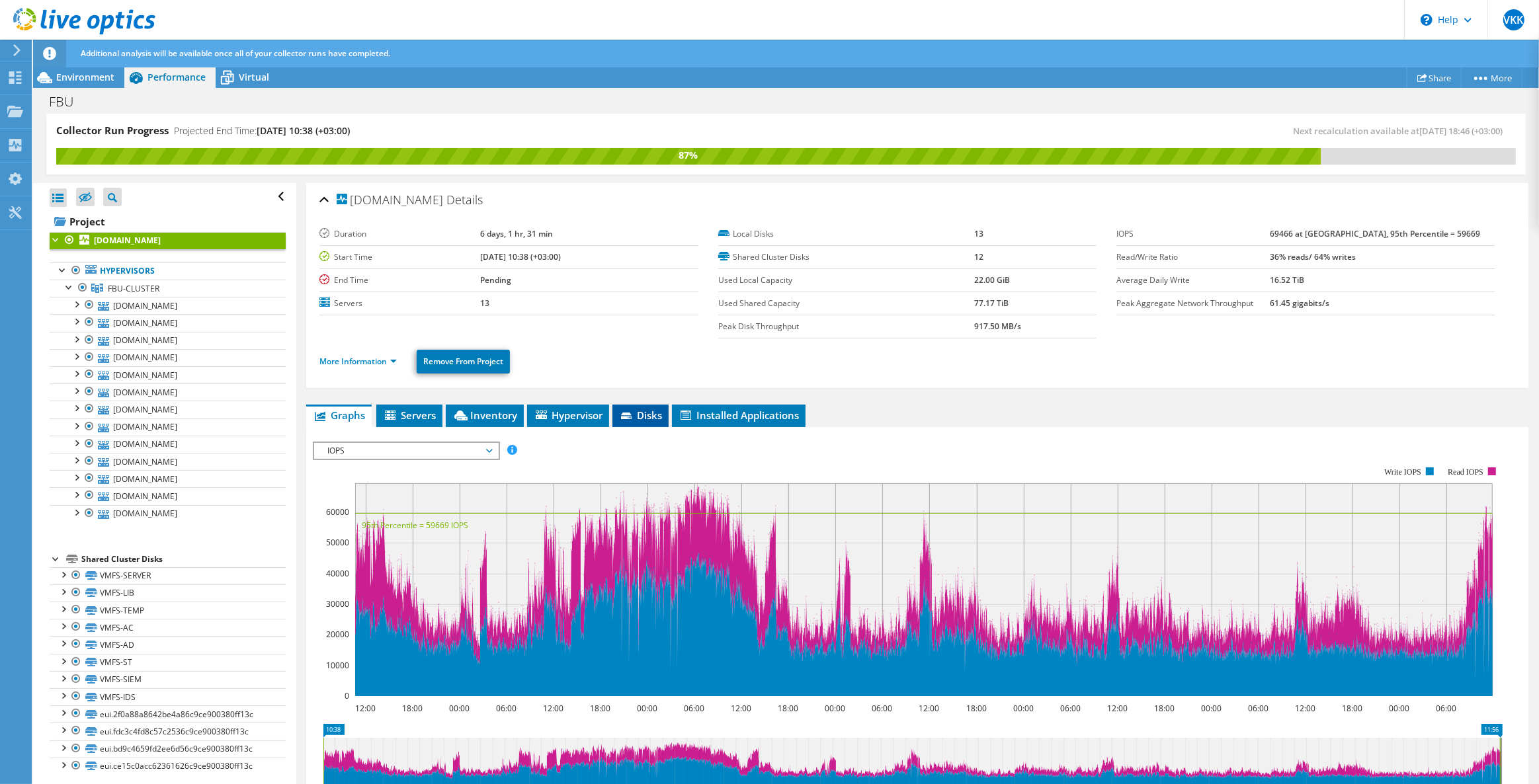
click at [634, 412] on icon at bounding box center [628, 416] width 14 height 9
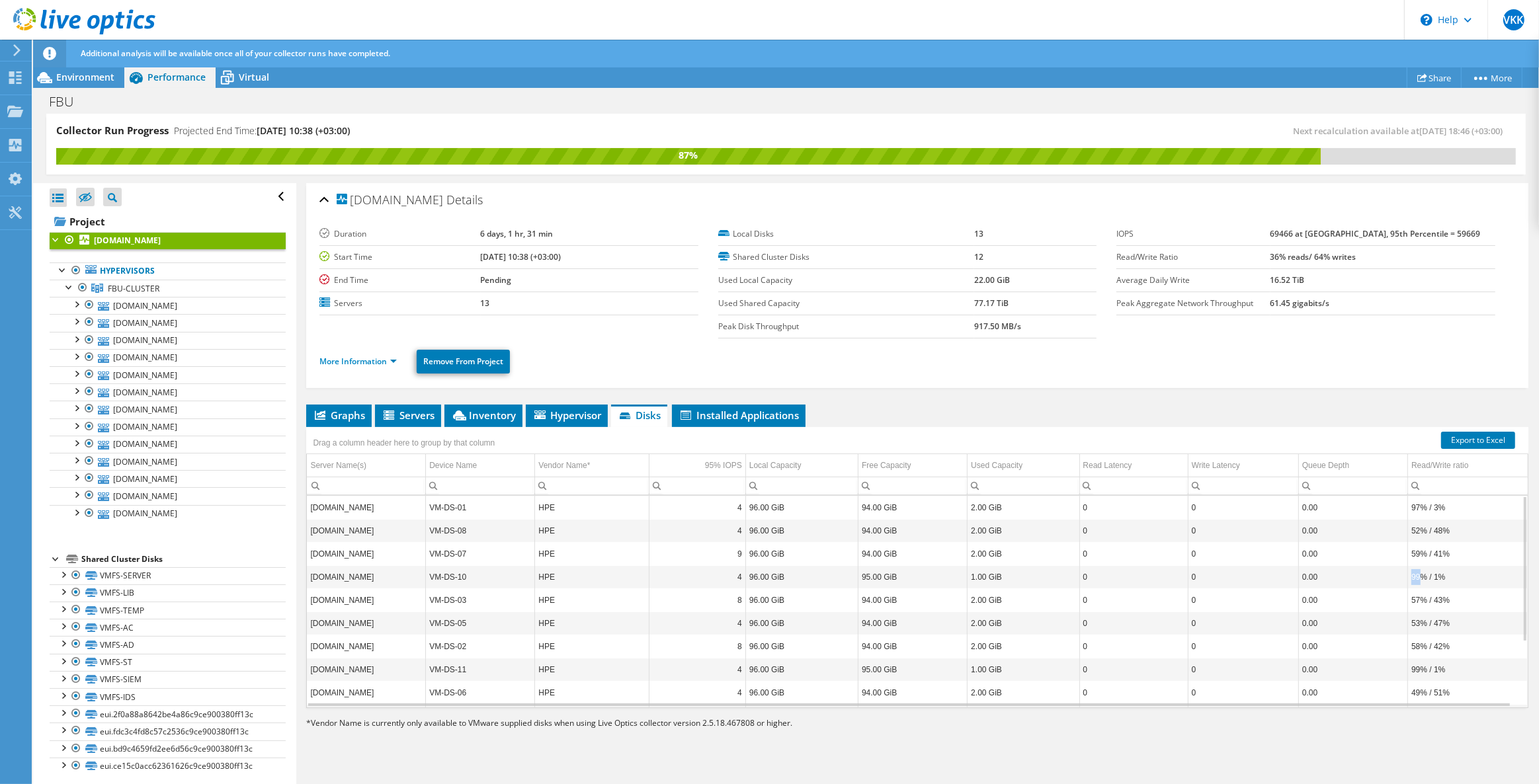
drag, startPoint x: 1419, startPoint y: 574, endPoint x: 1398, endPoint y: 577, distance: 21.2
click at [1398, 580] on tr "sv-vw-10.fbu.edu.tr VM-DS-10 HPE 4 96.00 GiB 95.00 GiB 1.00 GiB 0 0 0.00 99% / …" at bounding box center [918, 577] width 1221 height 23
click at [1437, 463] on div "Read/Write ratio" at bounding box center [1440, 465] width 57 height 16
click at [1448, 469] on div "Read/Write ratio" at bounding box center [1440, 465] width 57 height 16
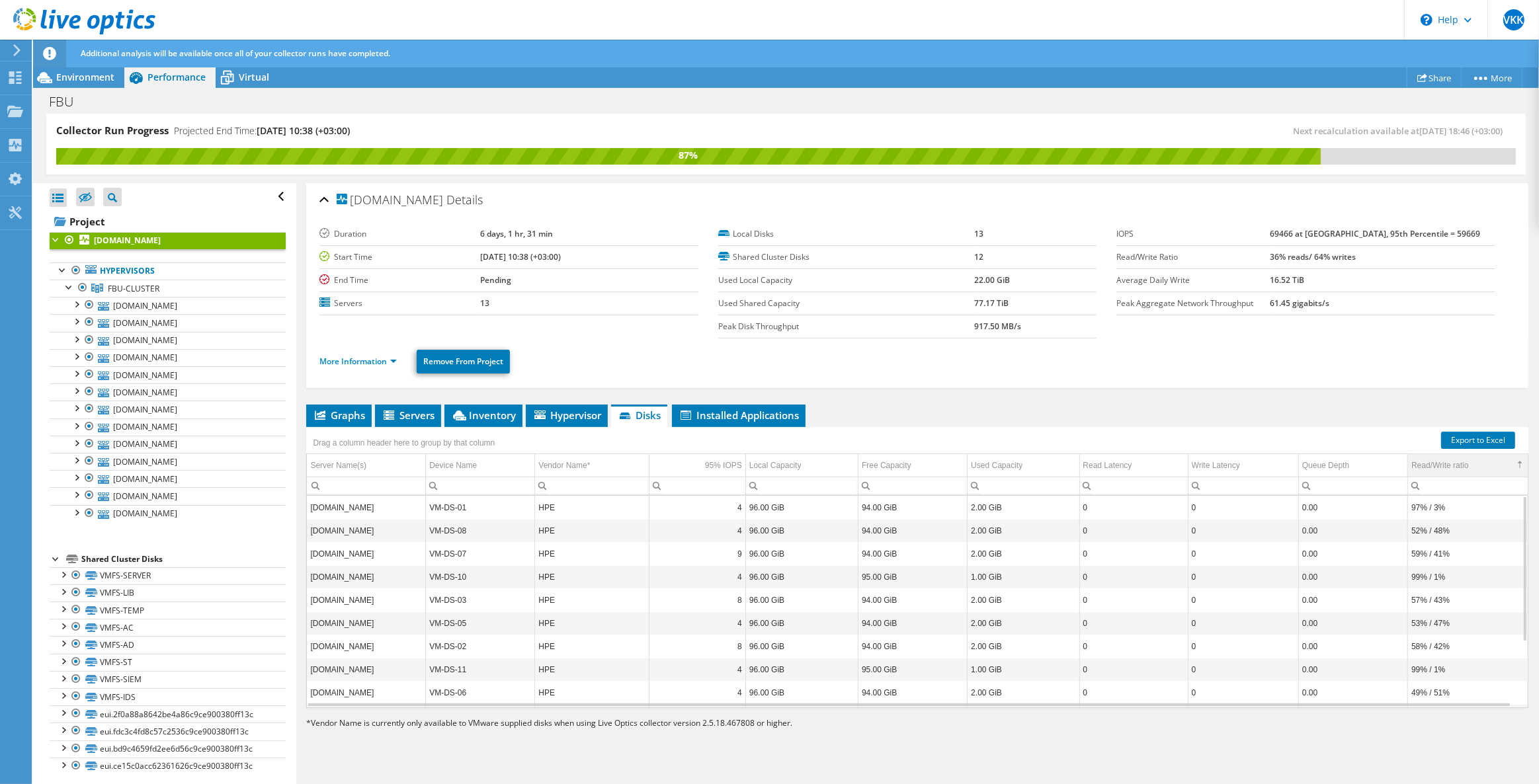
click at [1494, 463] on td "Read/Write ratio" at bounding box center [1468, 466] width 120 height 23
drag, startPoint x: 1451, startPoint y: 574, endPoint x: 1406, endPoint y: 574, distance: 45.0
click at [1408, 574] on td "99% / 1%" at bounding box center [1468, 575] width 120 height 23
drag, startPoint x: 476, startPoint y: 573, endPoint x: 483, endPoint y: 621, distance: 48.5
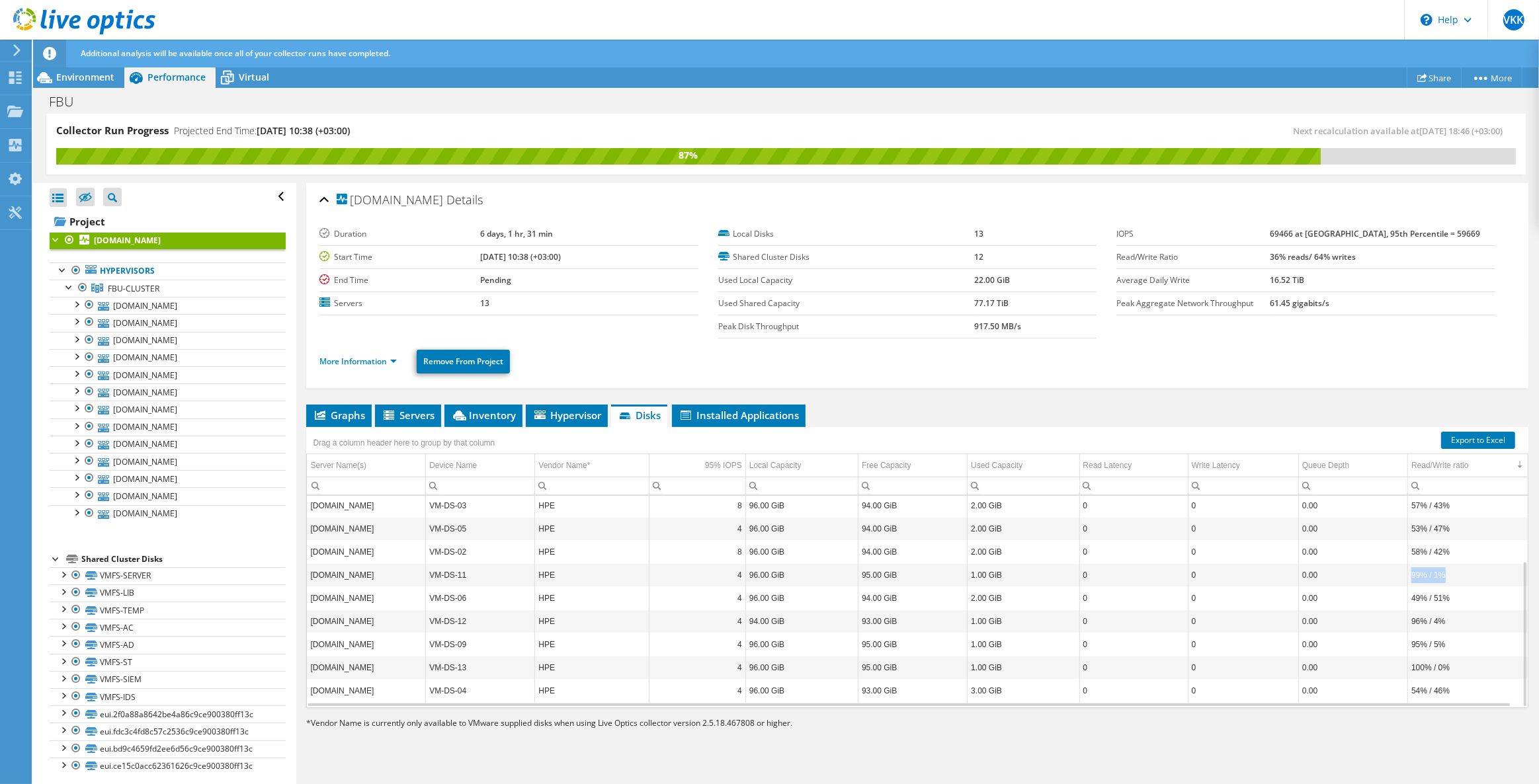
click at [423, 574] on tr "sv-vw-11.fbu.edu.tr VM-DS-11 HPE 4 96.00 GiB 95.00 GiB 1.00 GiB 0 0 0.00 99% / …" at bounding box center [918, 575] width 1221 height 23
click at [105, 270] on link "Hypervisors" at bounding box center [168, 271] width 236 height 18
click at [75, 79] on span "Environment" at bounding box center [86, 77] width 59 height 13
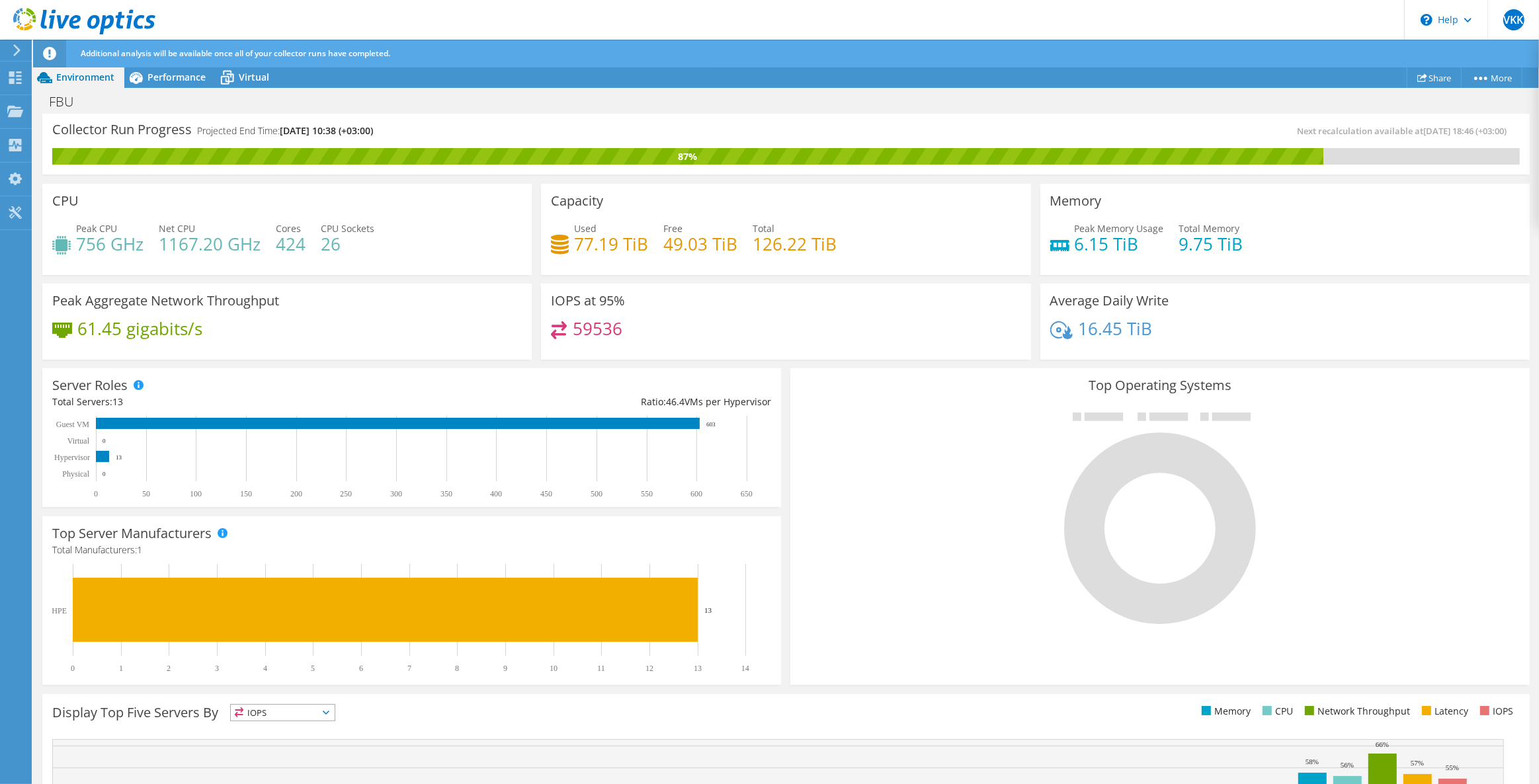
scroll to position [175, 0]
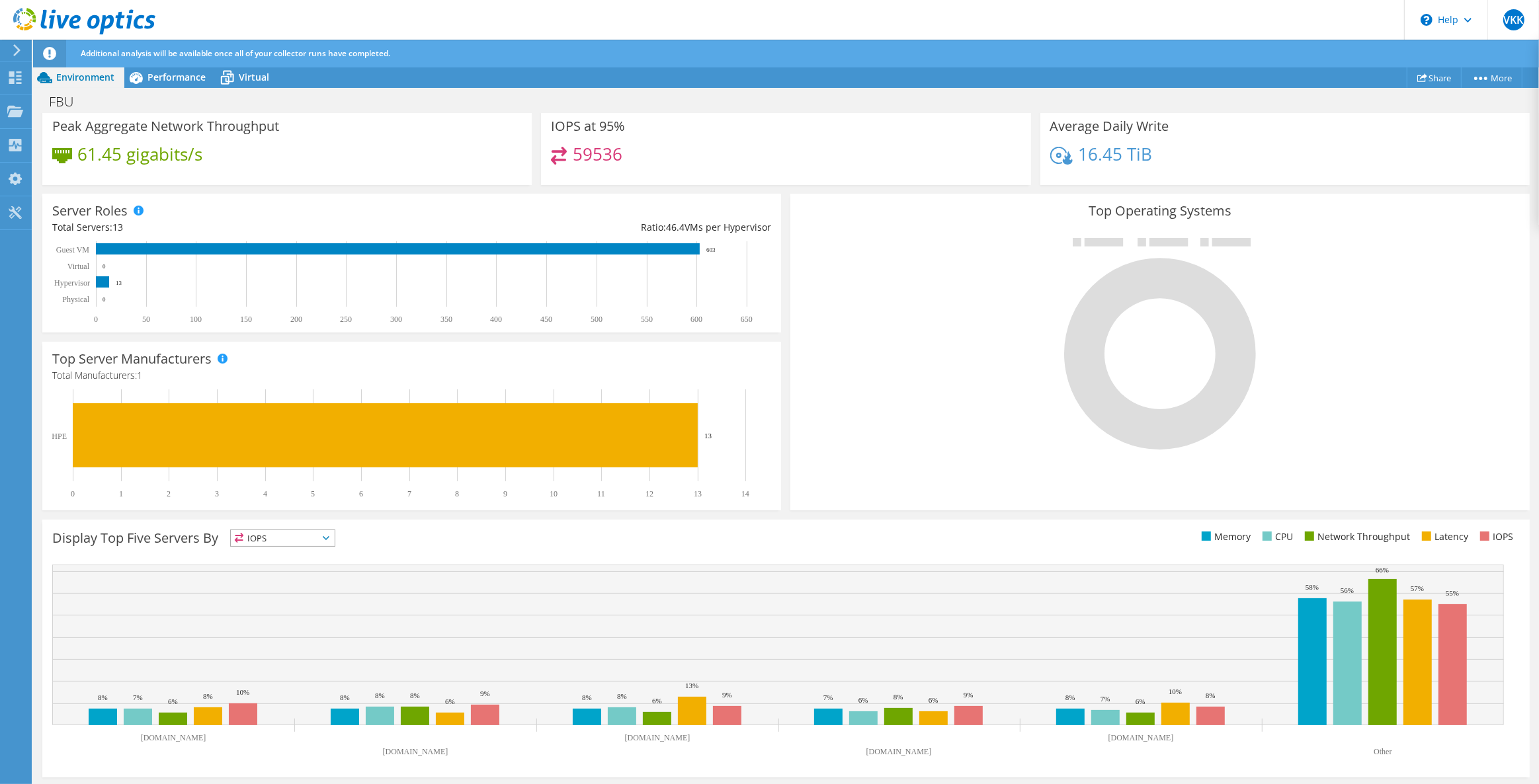
click at [309, 533] on span "IOPS" at bounding box center [283, 538] width 103 height 16
click at [276, 571] on li "Memory" at bounding box center [283, 573] width 103 height 19
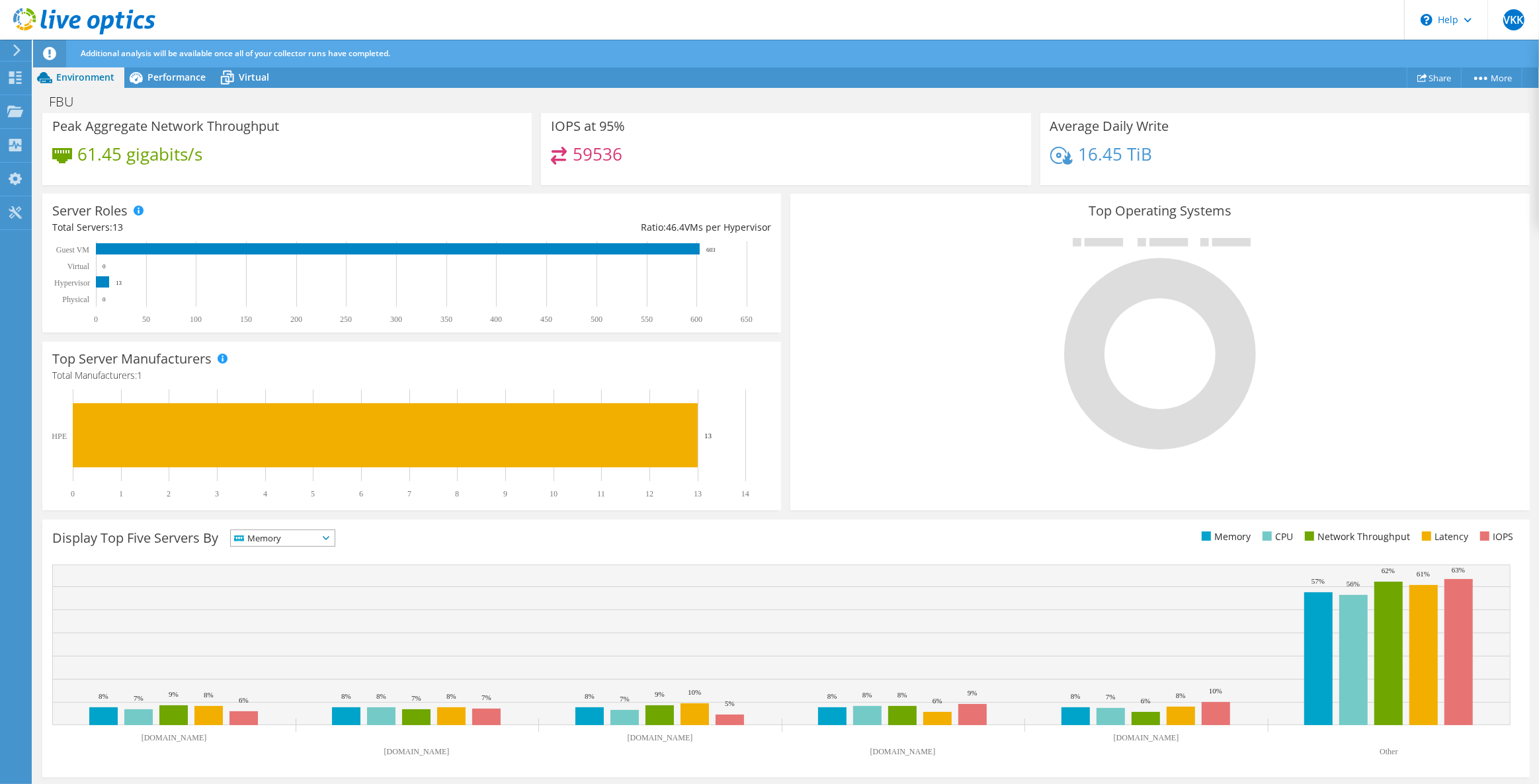
click at [827, 537] on ul "Memory CPU Network Throughput Latency IOPS" at bounding box center [1153, 537] width 733 height 16
click at [820, 318] on div at bounding box center [1159, 342] width 719 height 223
